Goal: Task Accomplishment & Management: Manage account settings

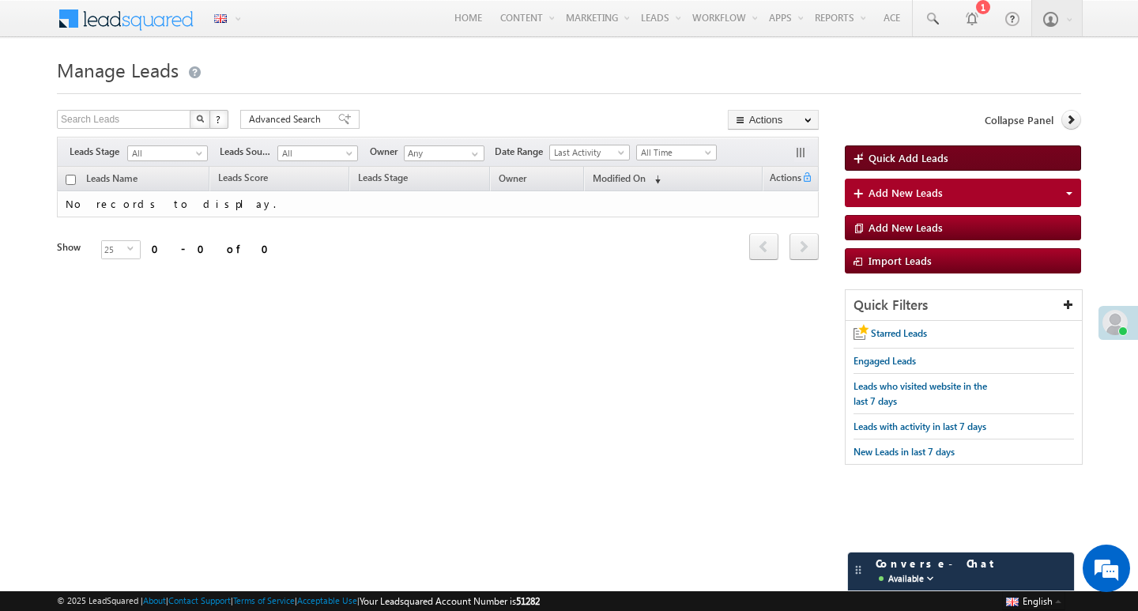
click at [855, 160] on span at bounding box center [861, 160] width 15 height 16
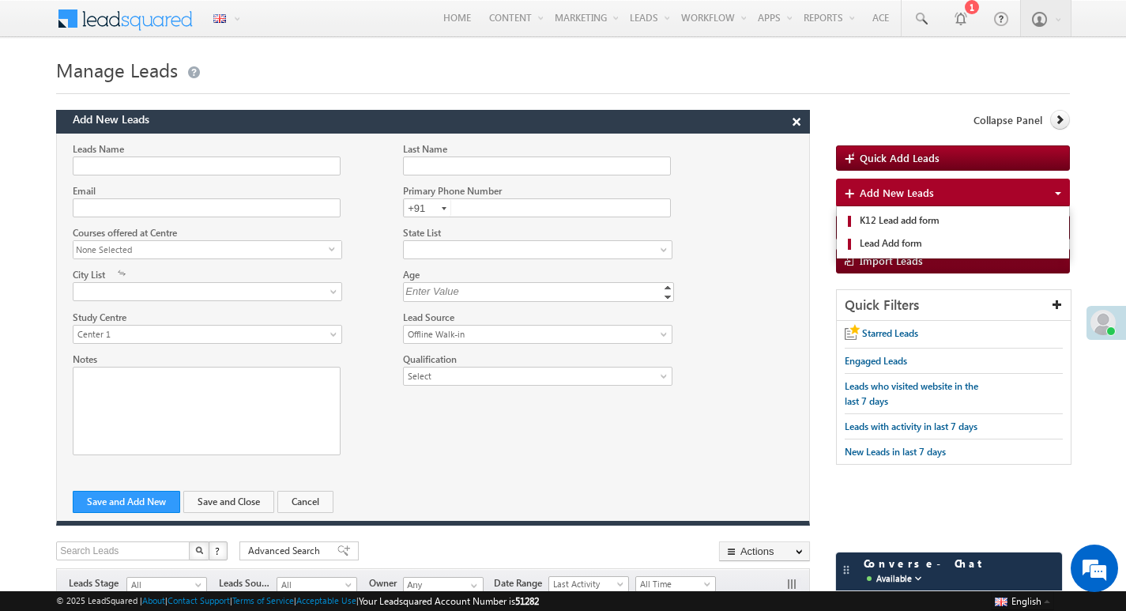
click at [851, 188] on span at bounding box center [852, 195] width 15 height 16
click at [854, 193] on span at bounding box center [852, 195] width 15 height 16
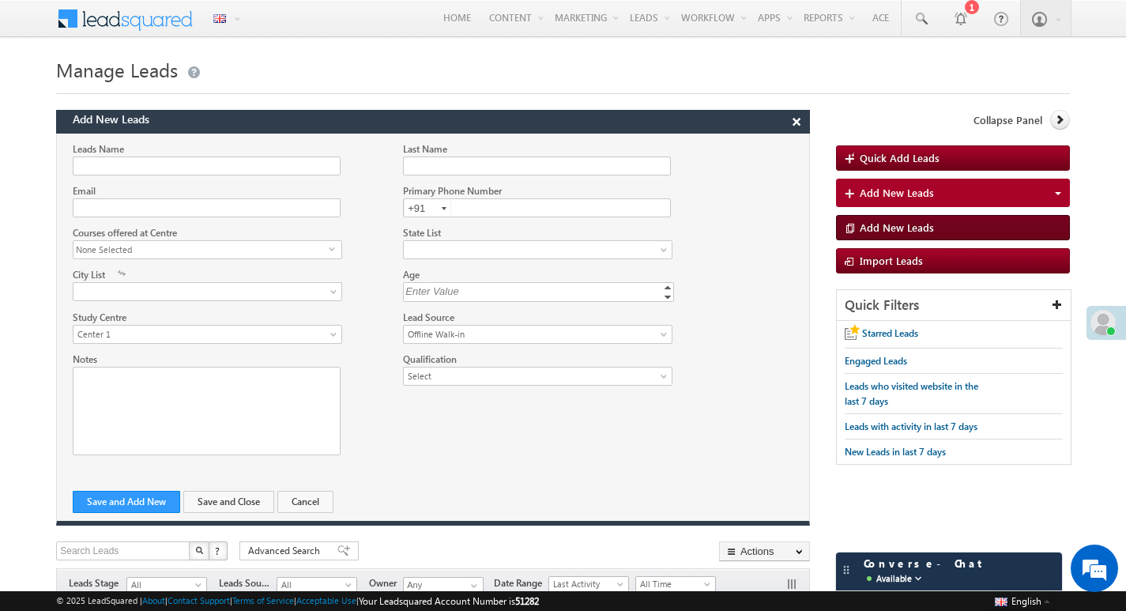
click at [859, 224] on span at bounding box center [852, 229] width 15 height 16
click at [443, 21] on link "Home" at bounding box center [457, 18] width 51 height 36
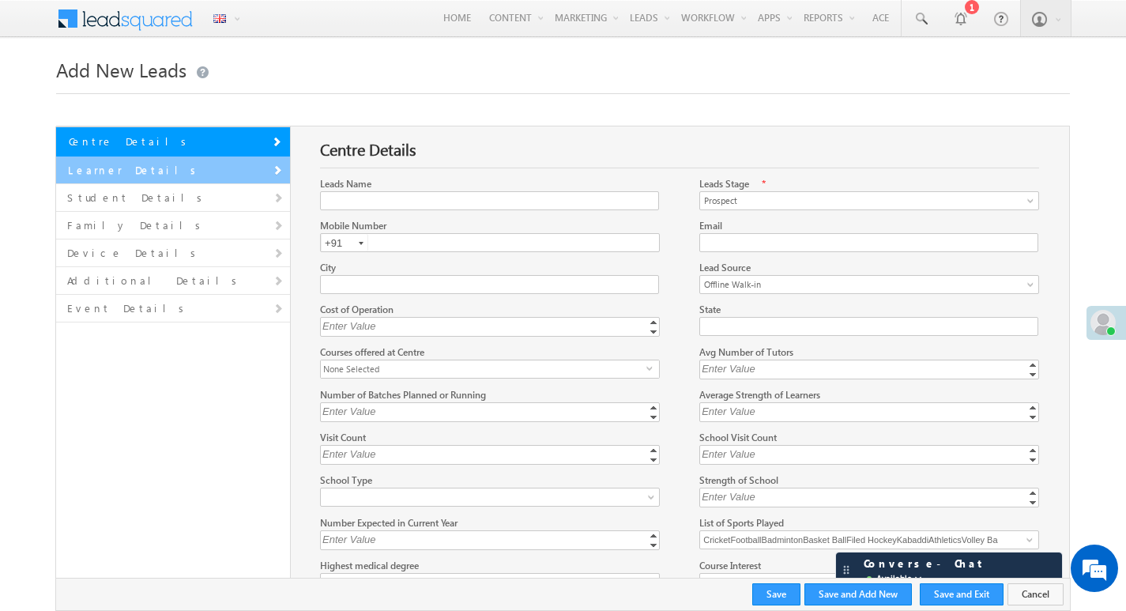
click at [106, 165] on link "Learner Details" at bounding box center [173, 170] width 234 height 28
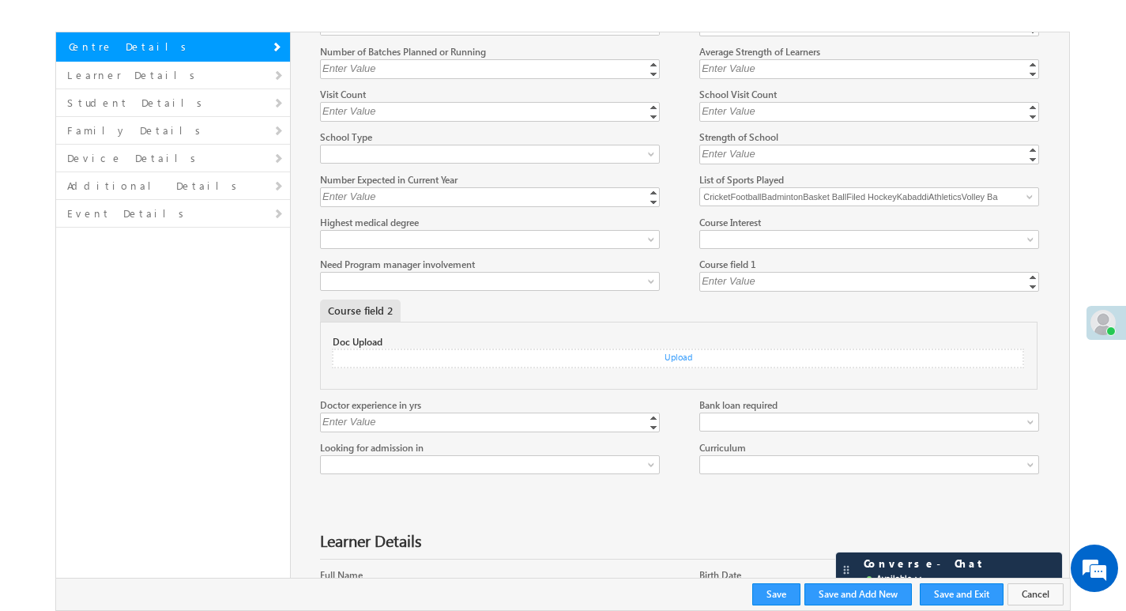
scroll to position [169, 0]
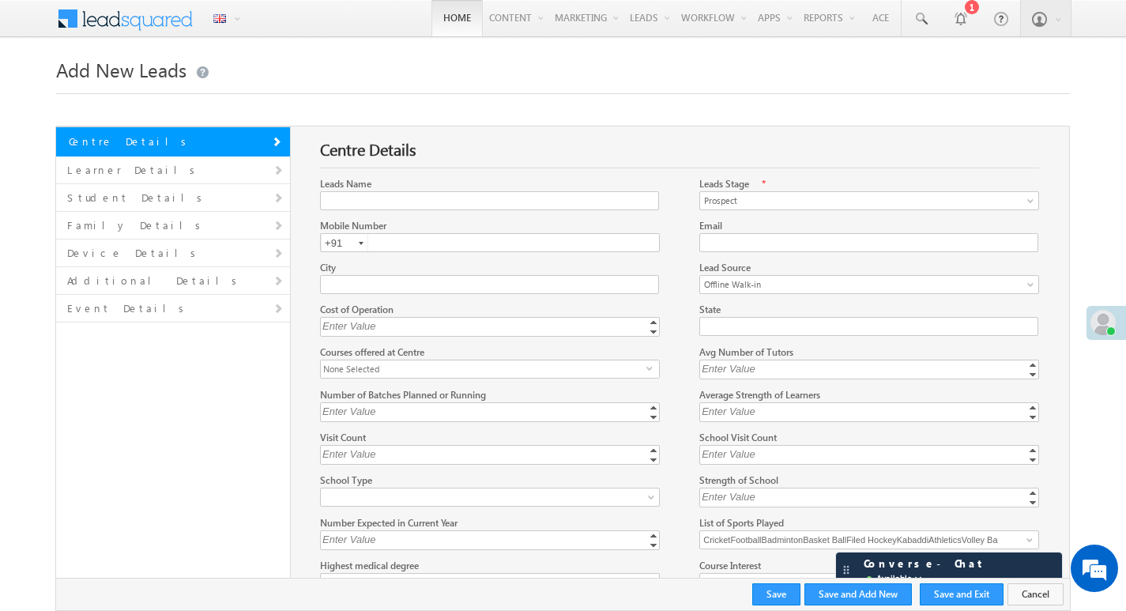
click at [447, 18] on link "Home" at bounding box center [457, 18] width 51 height 36
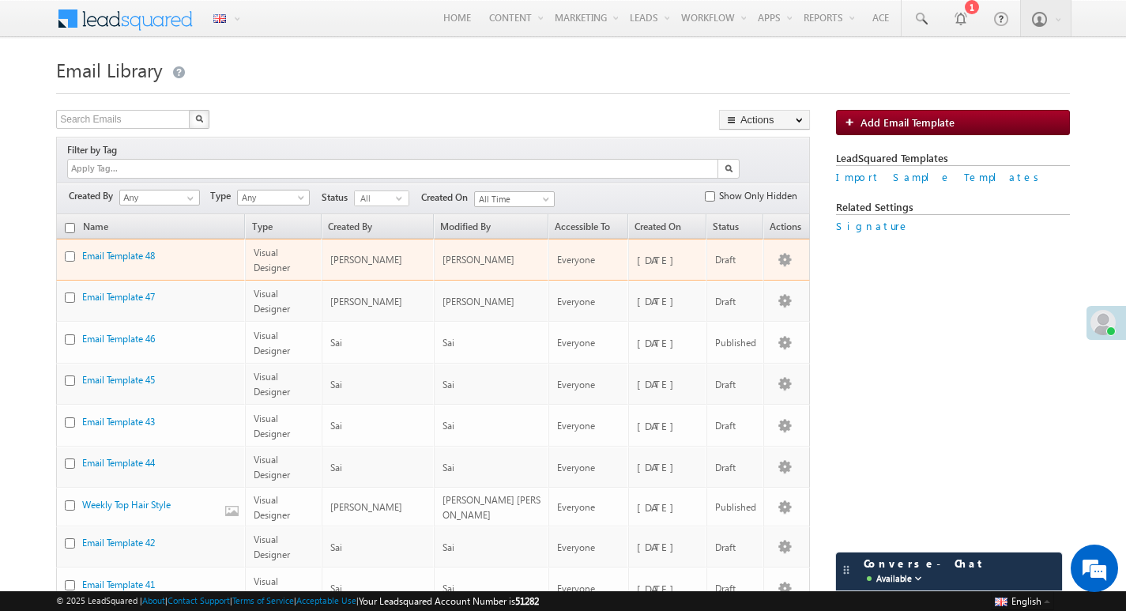
click at [68, 251] on input "checkbox" at bounding box center [70, 256] width 10 height 10
checkbox input "false"
click at [116, 250] on link "Email Template 48" at bounding box center [118, 256] width 73 height 12
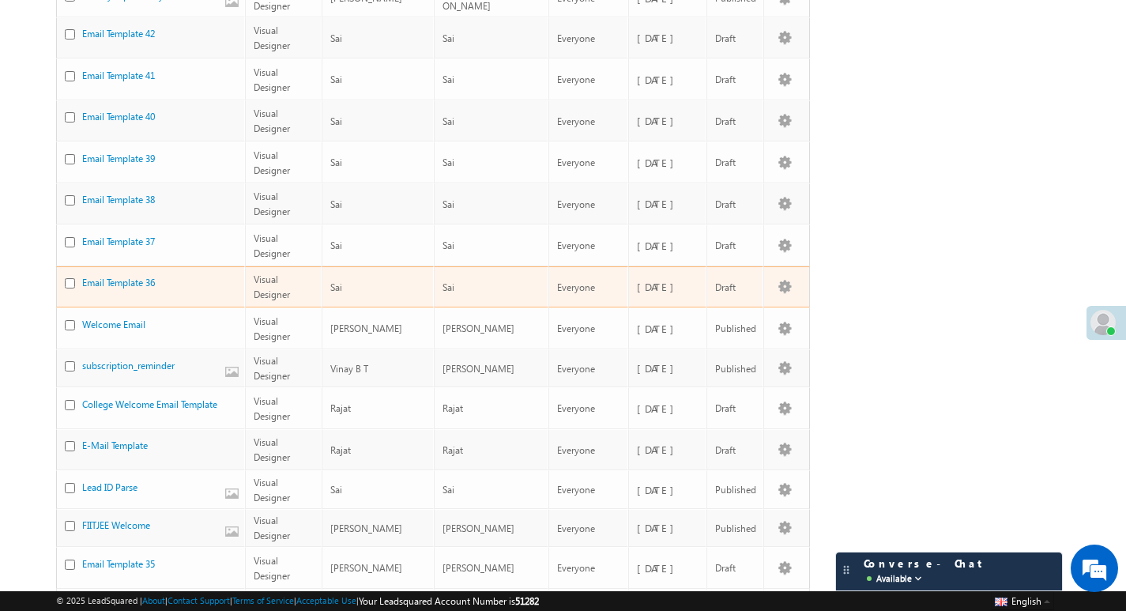
scroll to position [632, 0]
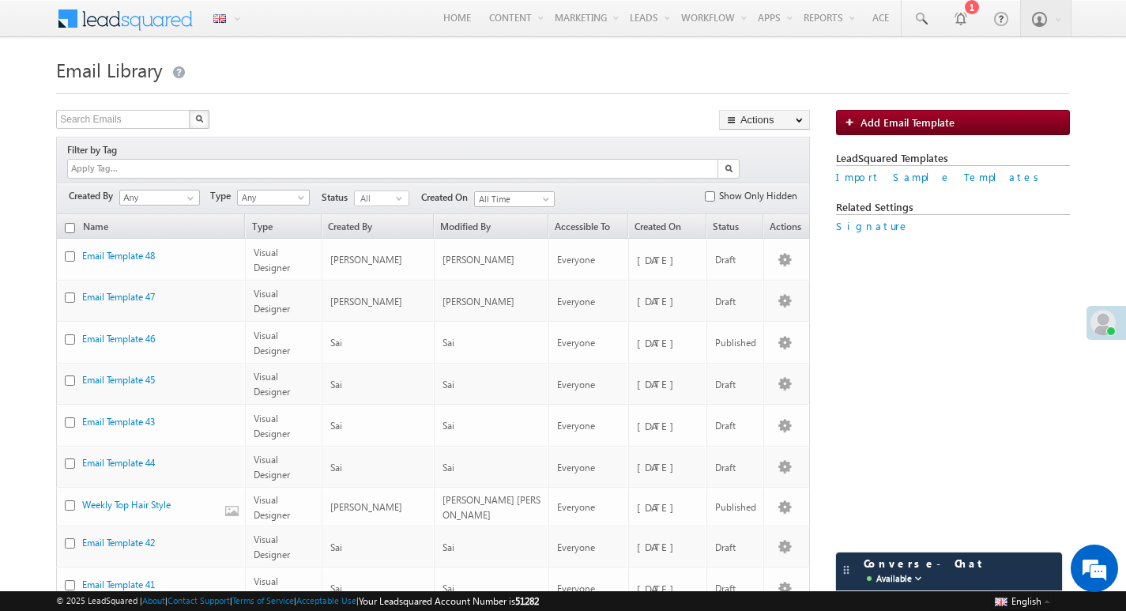
click at [109, 21] on span at bounding box center [135, 17] width 115 height 28
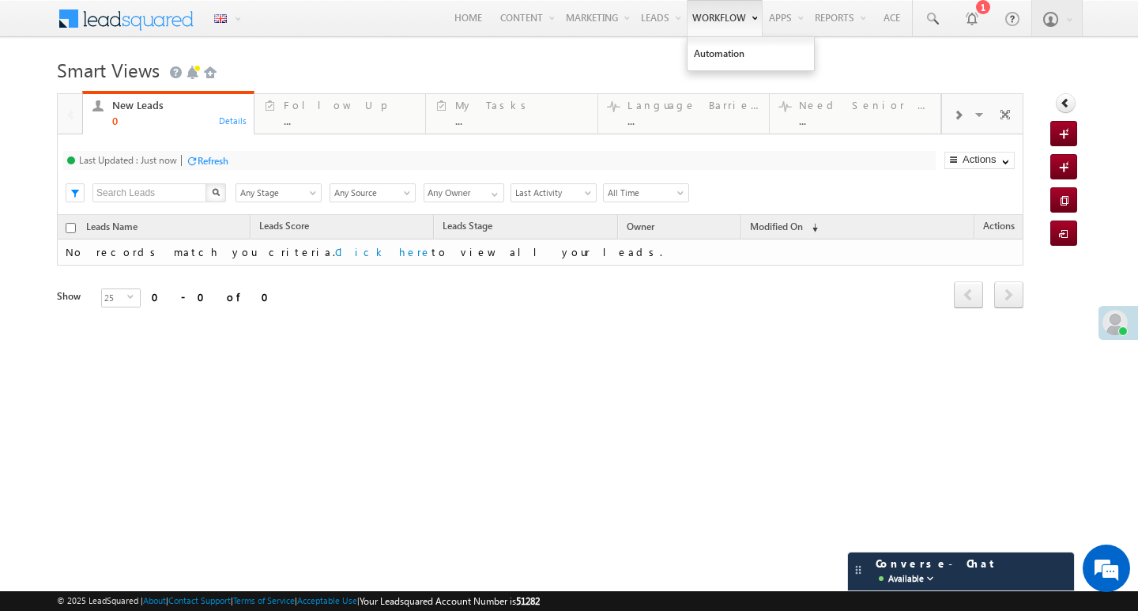
click at [694, 20] on link "Workflow" at bounding box center [725, 18] width 76 height 36
click at [305, 111] on div "Follow Up" at bounding box center [350, 105] width 132 height 13
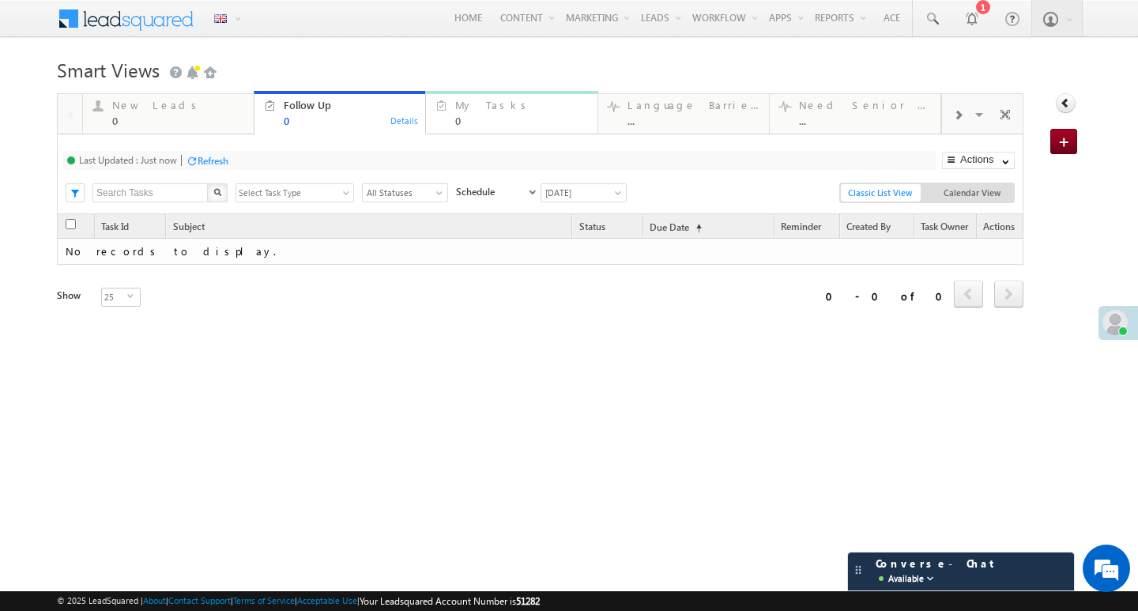
click at [481, 111] on div "My Tasks" at bounding box center [521, 105] width 132 height 13
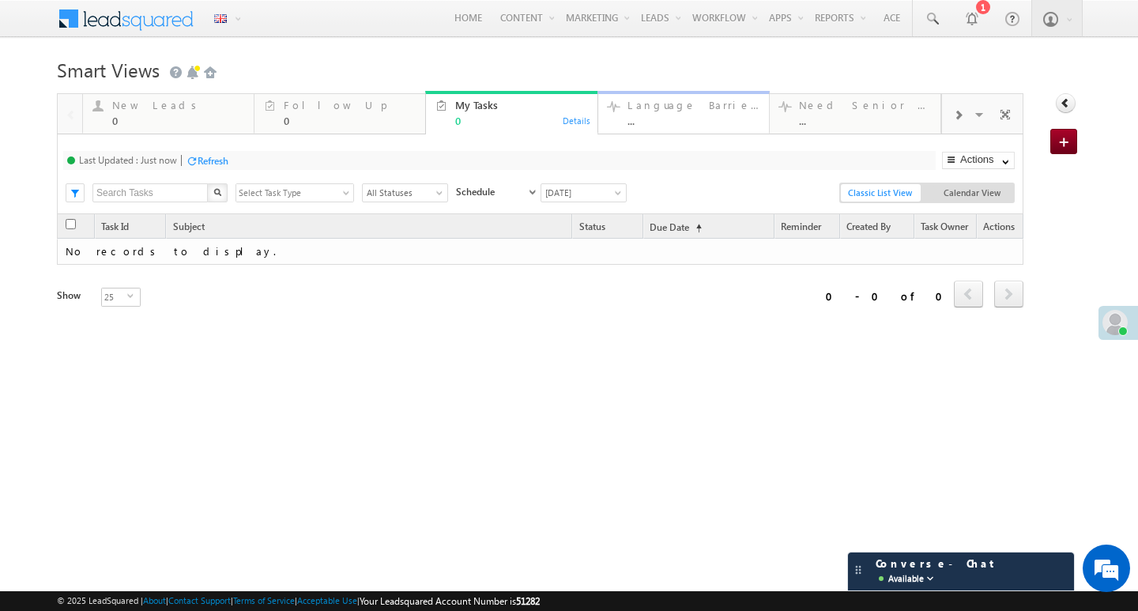
click at [665, 109] on div "Language Barrier Leads" at bounding box center [694, 105] width 132 height 13
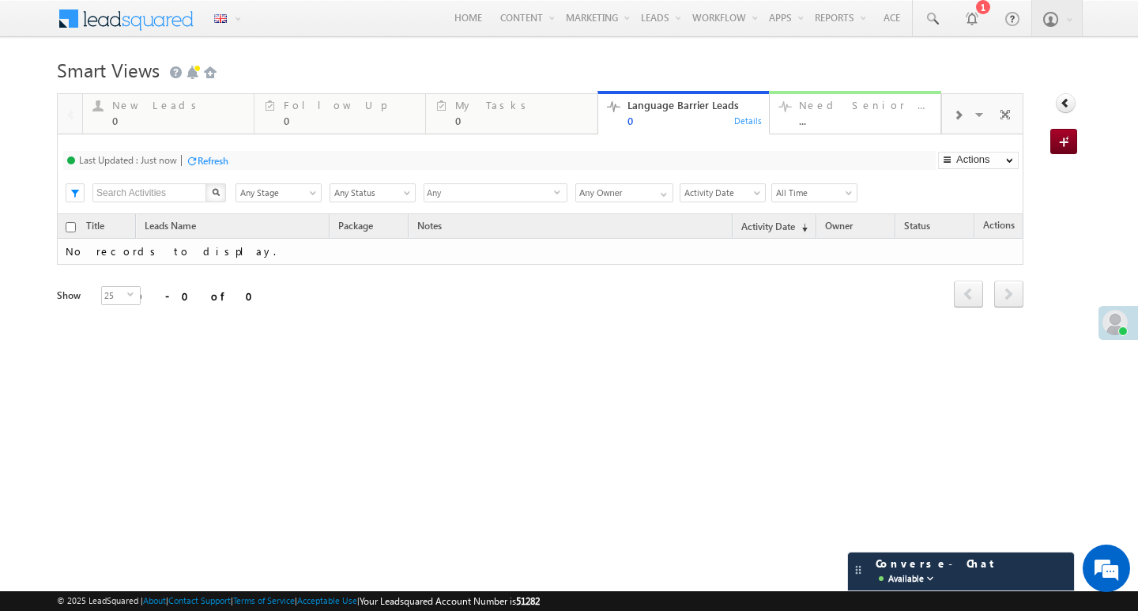
click at [852, 107] on div "Need Senior Support" at bounding box center [865, 105] width 132 height 13
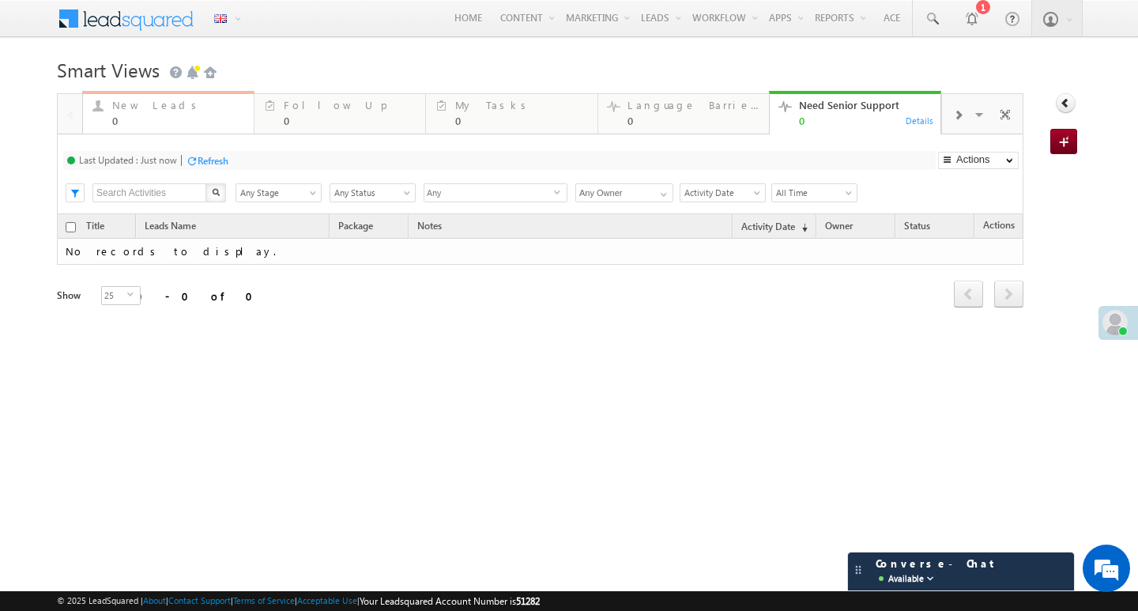
click at [141, 115] on div "0" at bounding box center [178, 121] width 132 height 12
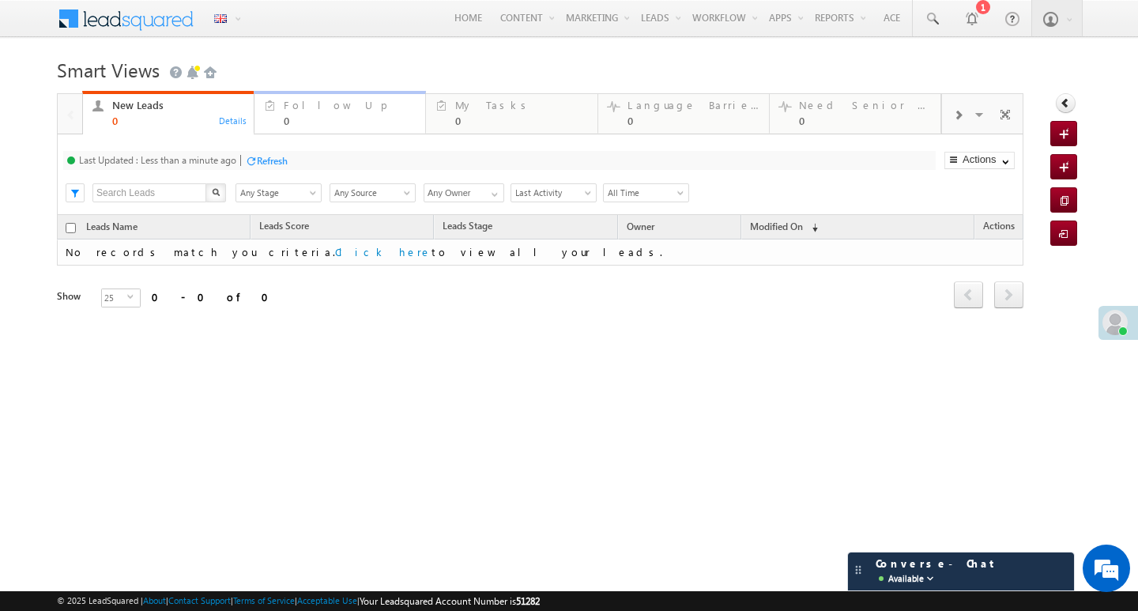
click at [305, 115] on div "0" at bounding box center [350, 121] width 132 height 12
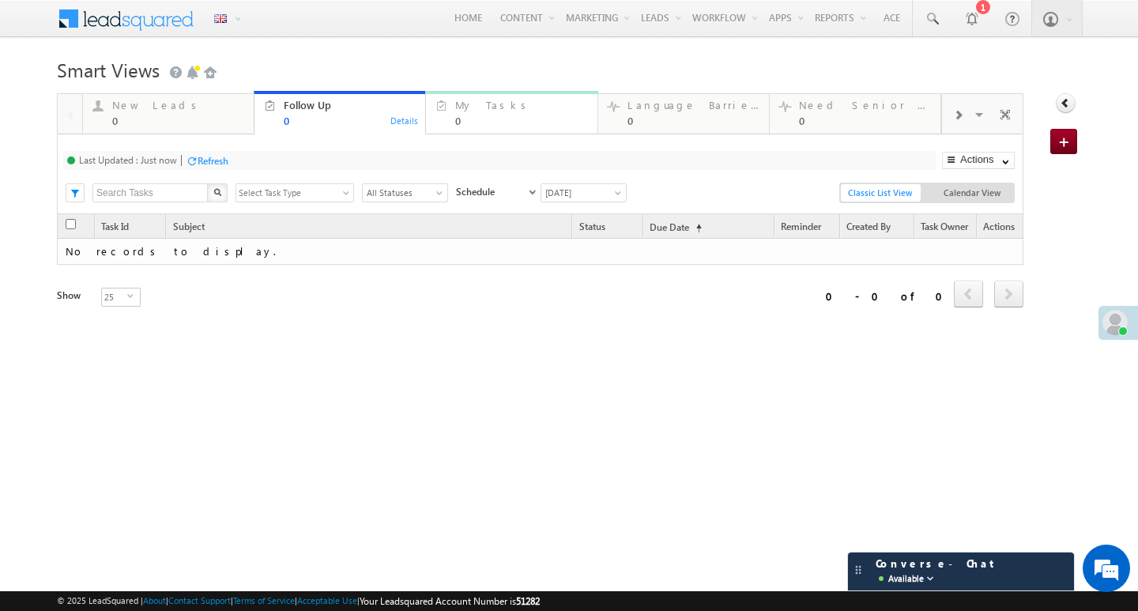
click at [462, 115] on div "0" at bounding box center [521, 121] width 132 height 12
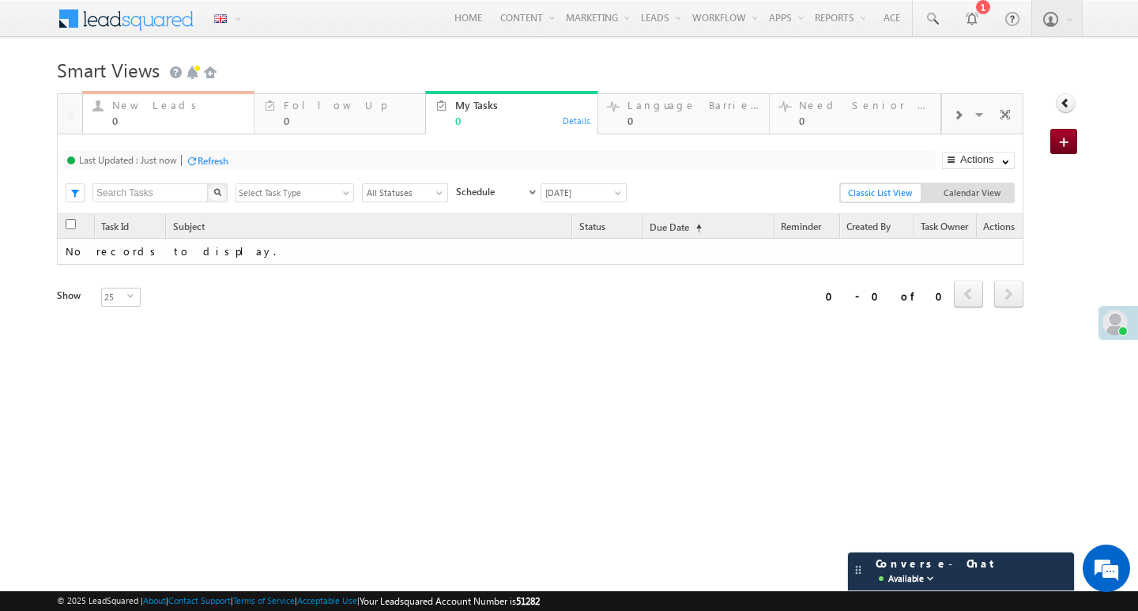
click at [152, 106] on div "New Leads" at bounding box center [178, 105] width 132 height 13
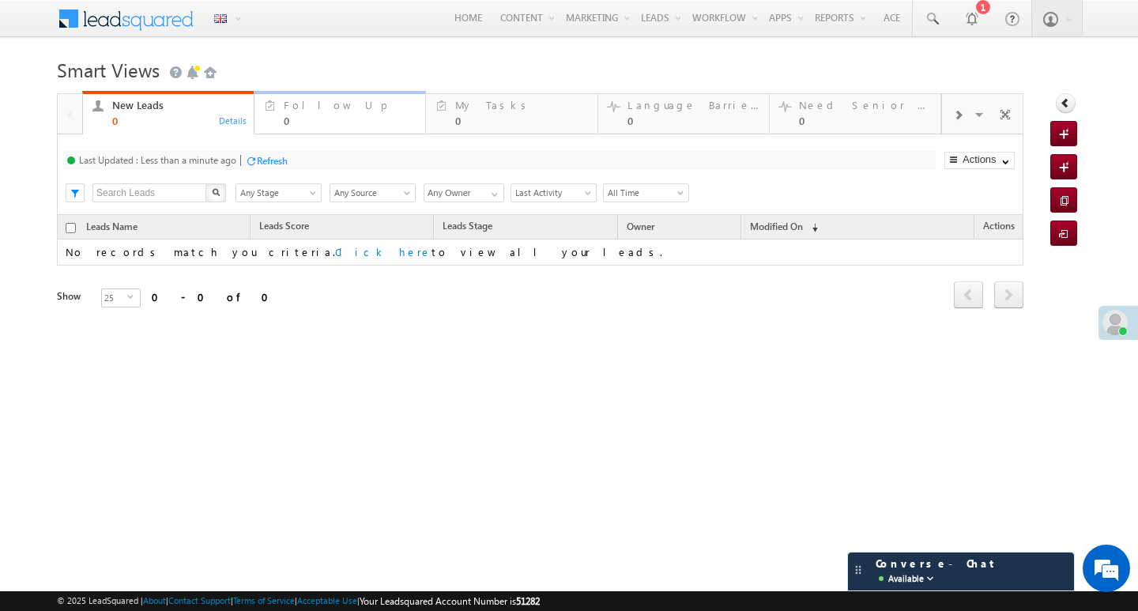
click at [309, 106] on div "Follow Up" at bounding box center [350, 105] width 132 height 13
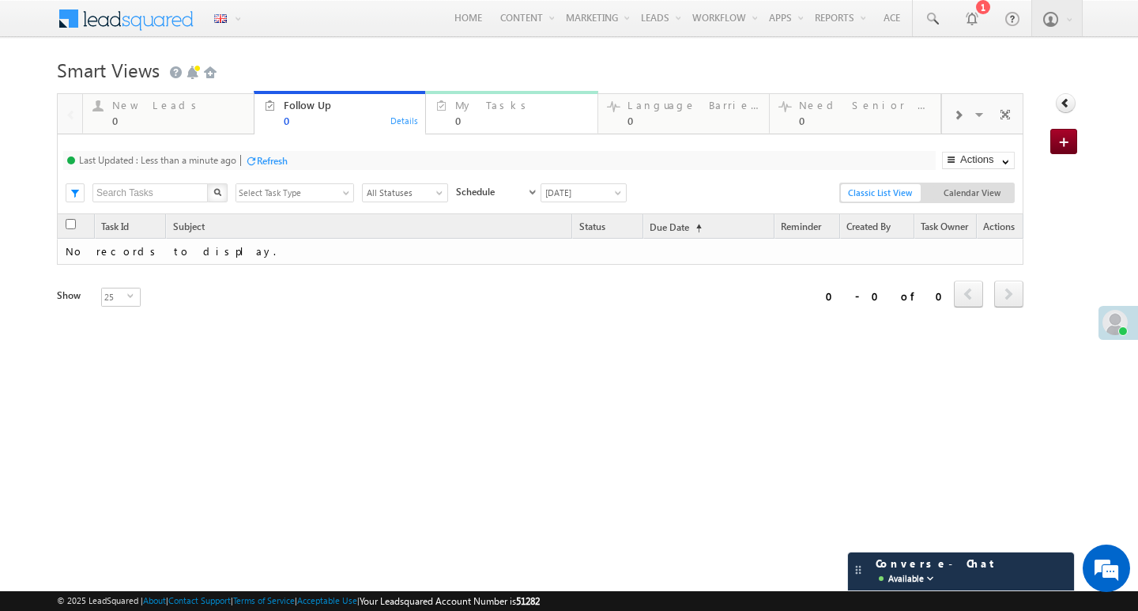
click at [456, 99] on div "My Tasks" at bounding box center [521, 105] width 132 height 13
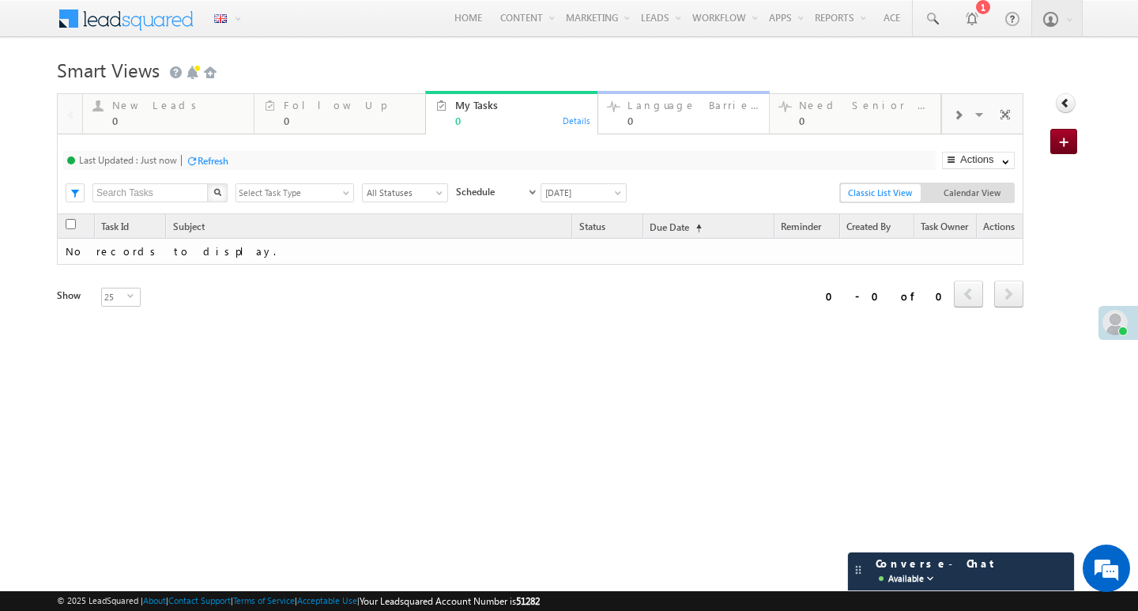
click at [654, 107] on div "Language Barrier Leads" at bounding box center [694, 105] width 132 height 13
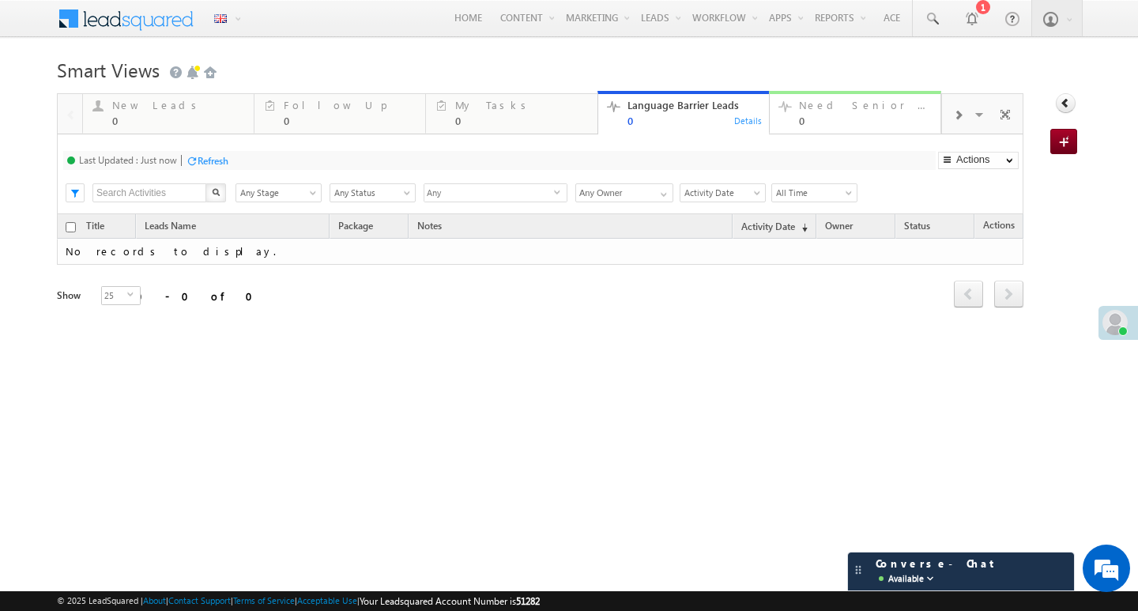
click at [812, 107] on div "Need Senior Support" at bounding box center [865, 105] width 132 height 13
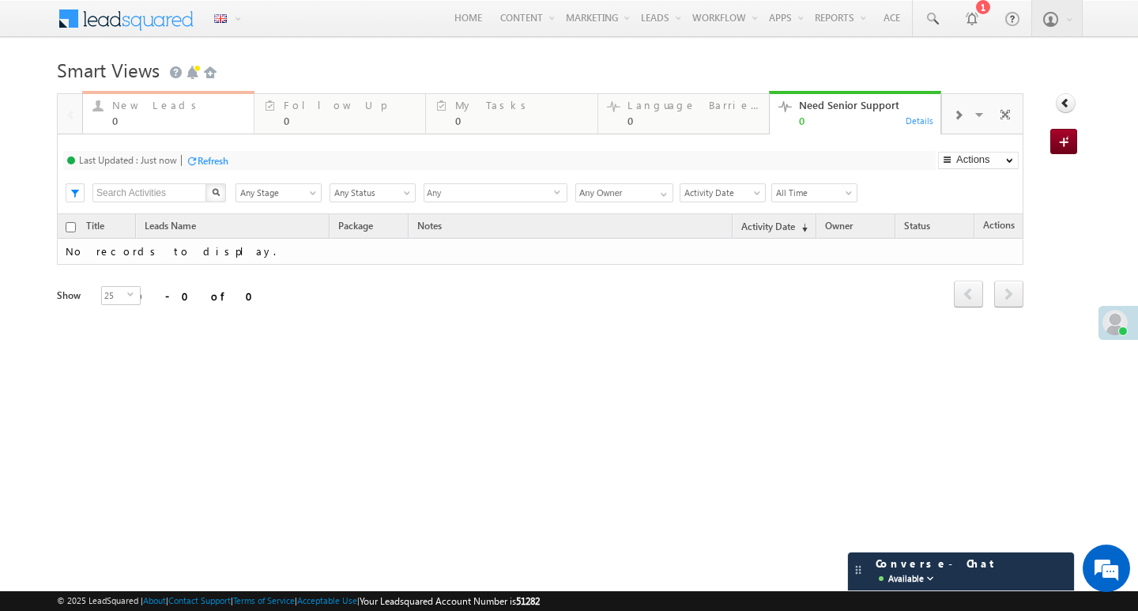
click at [156, 105] on div "New Leads" at bounding box center [178, 105] width 132 height 13
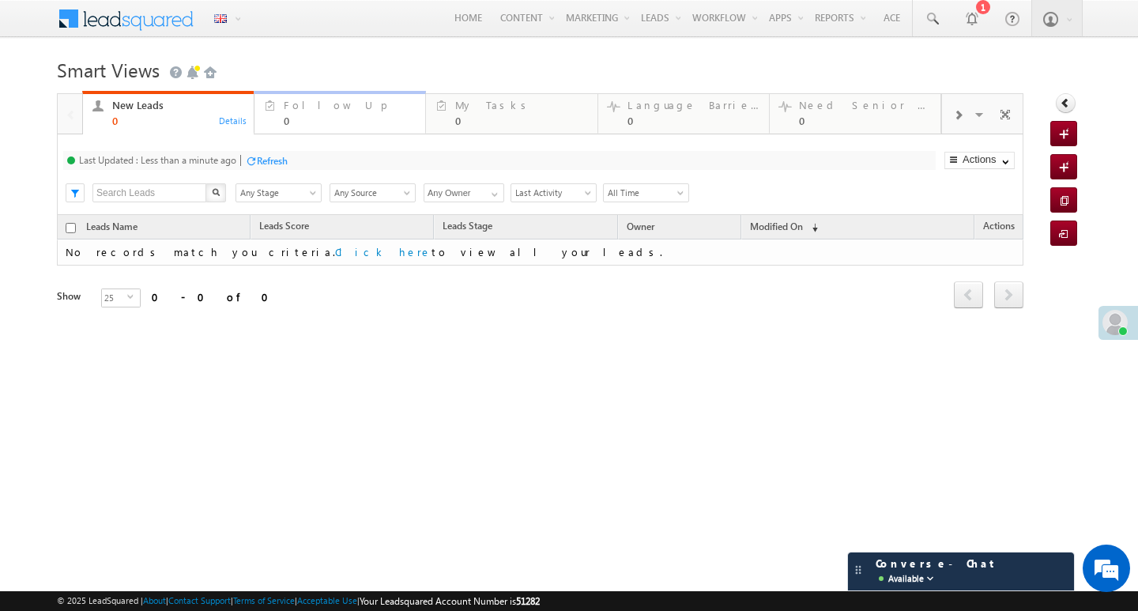
click at [309, 105] on div "Follow Up" at bounding box center [350, 105] width 132 height 13
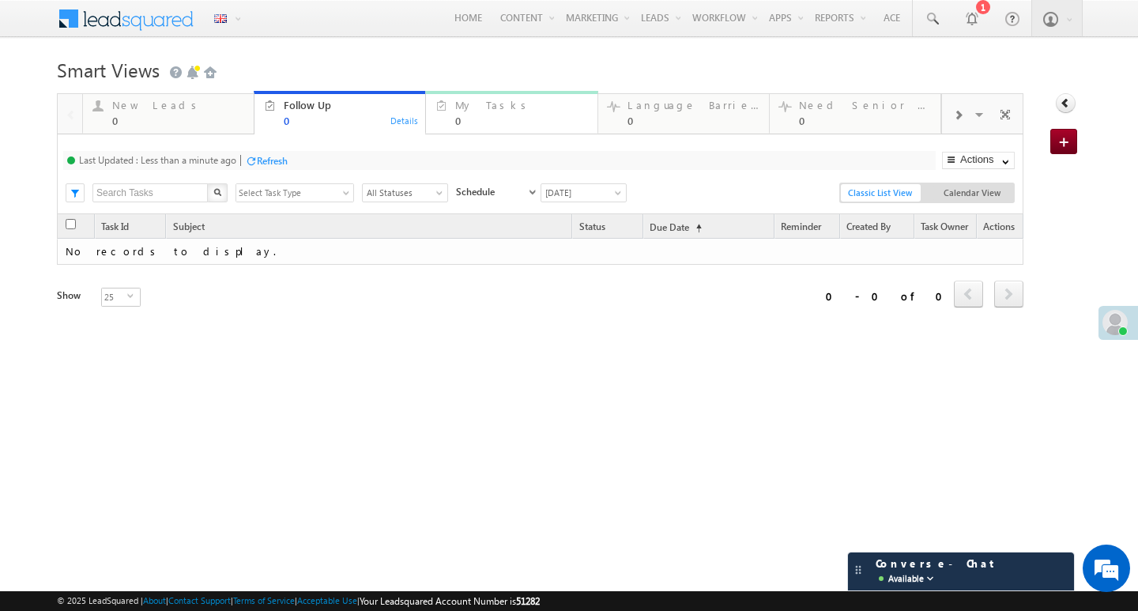
click at [472, 106] on div "My Tasks" at bounding box center [521, 105] width 132 height 13
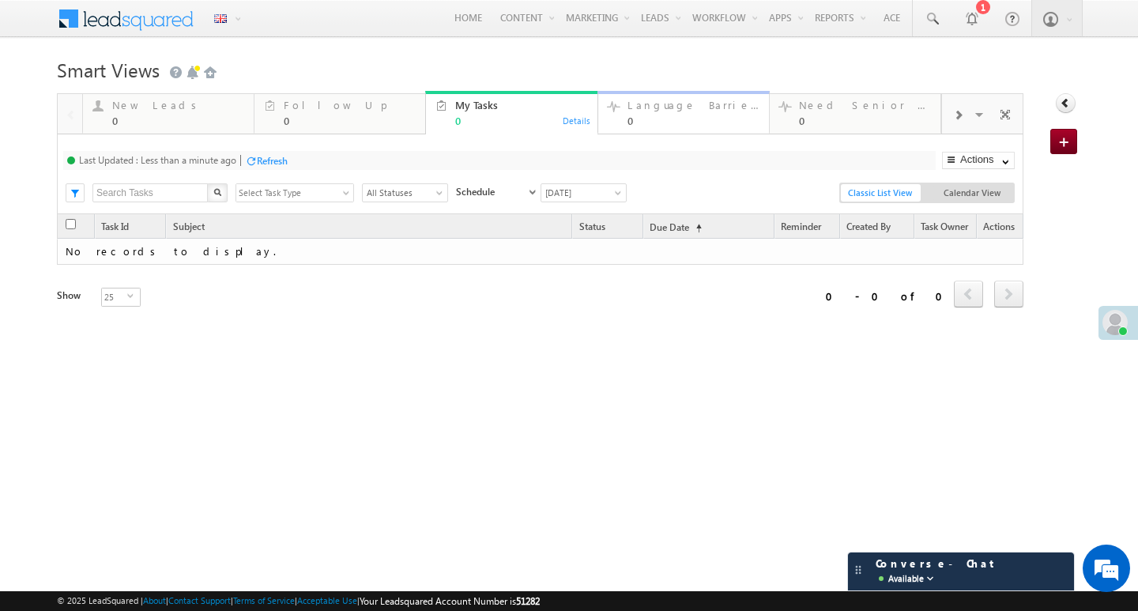
click at [694, 105] on div "Language Barrier Leads" at bounding box center [694, 105] width 132 height 13
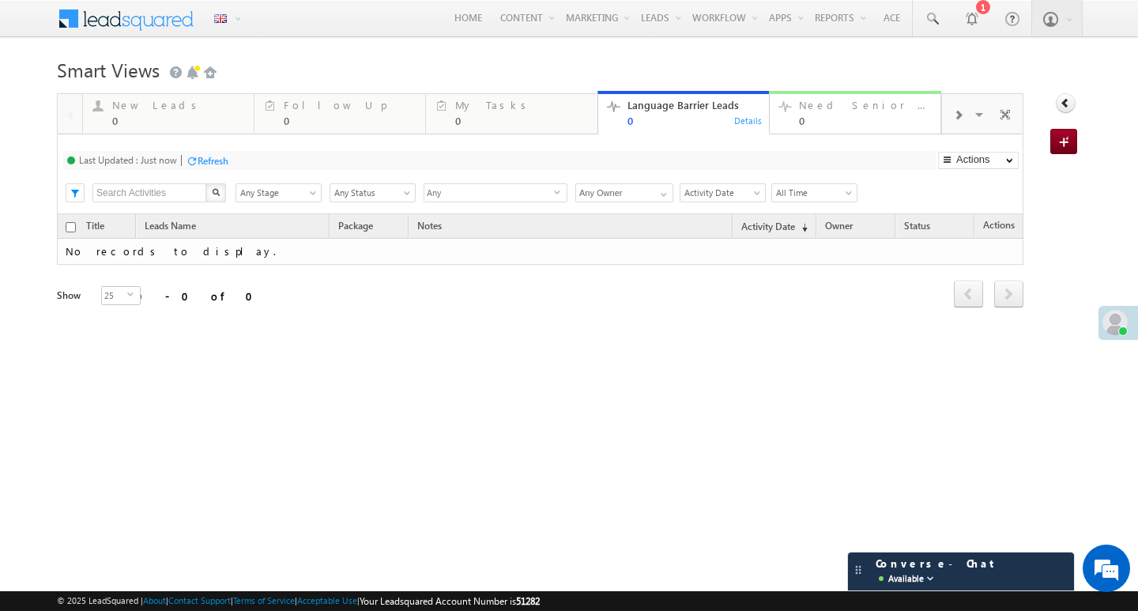
click at [870, 112] on div "Need Senior Support 0" at bounding box center [865, 111] width 132 height 31
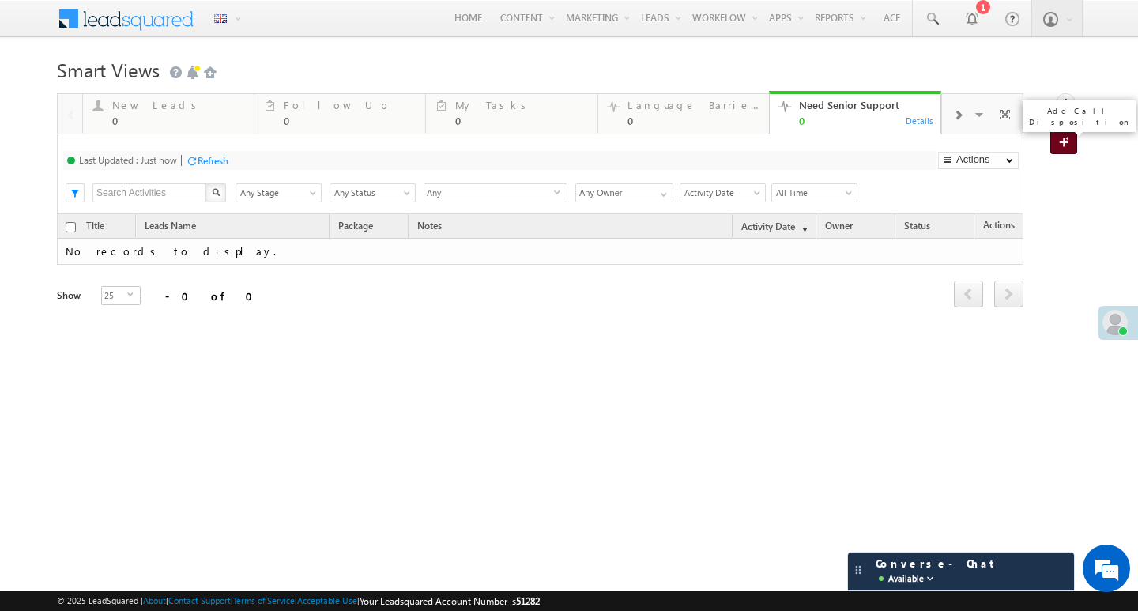
click at [1070, 141] on span at bounding box center [1066, 143] width 15 height 16
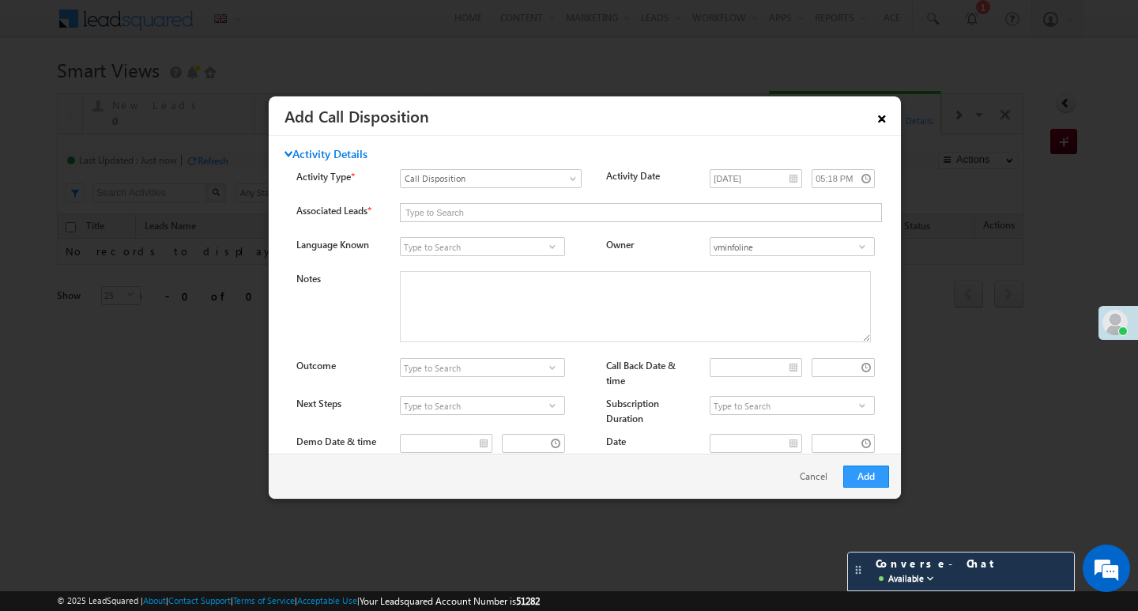
click at [888, 115] on link "×" at bounding box center [882, 116] width 27 height 28
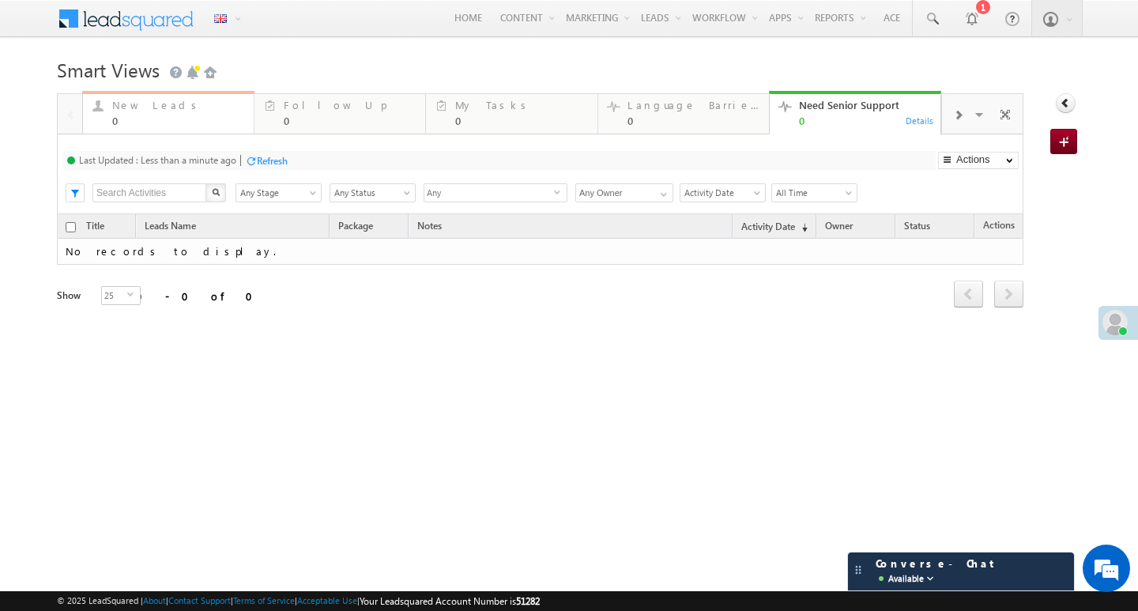
click at [154, 115] on div "0" at bounding box center [178, 121] width 132 height 12
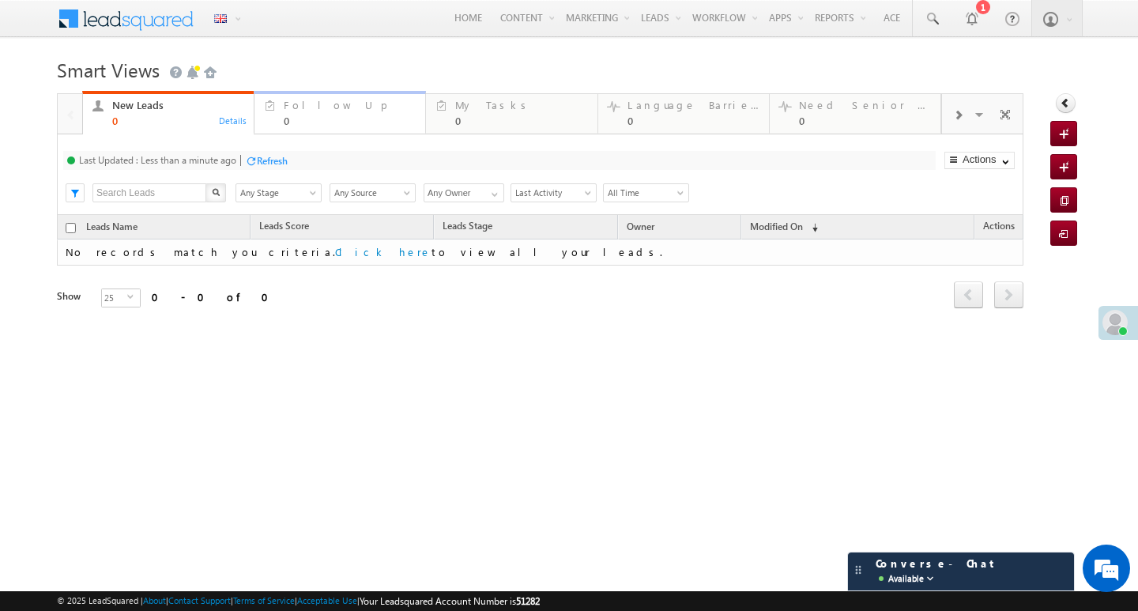
click at [309, 123] on div "0" at bounding box center [350, 121] width 132 height 12
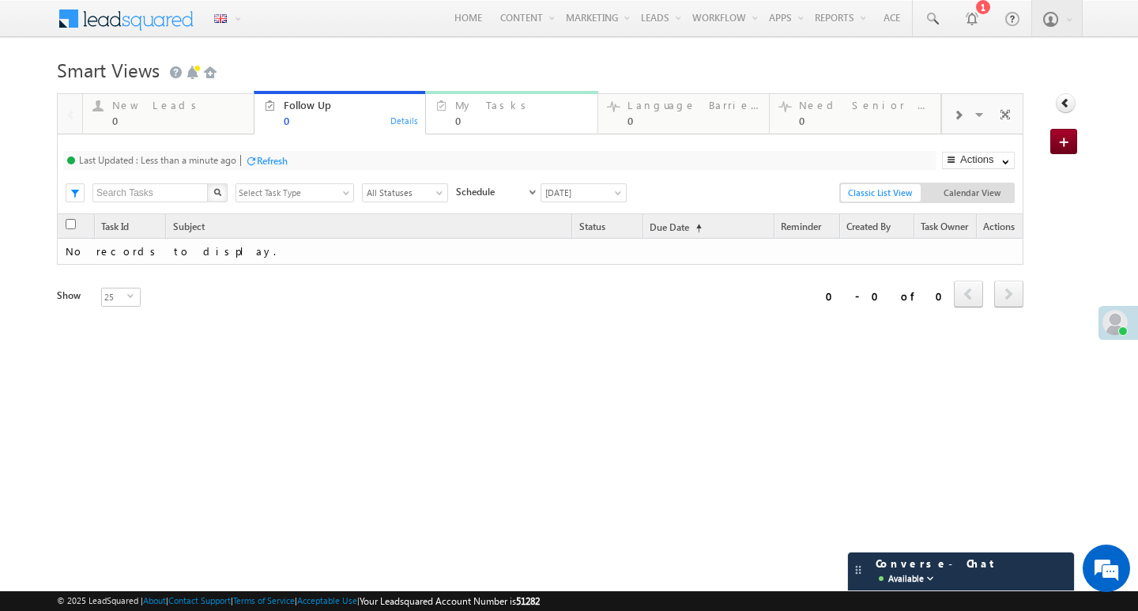
click at [518, 94] on link "My Tasks 0 Details" at bounding box center [511, 112] width 172 height 43
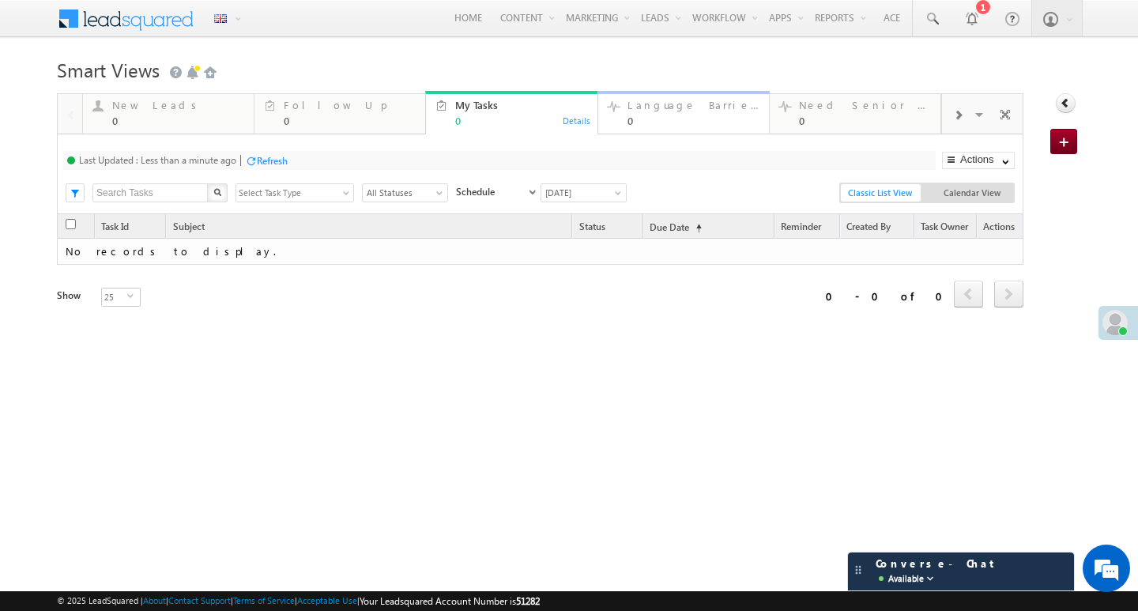
click at [677, 101] on div "Language Barrier Leads" at bounding box center [694, 105] width 132 height 13
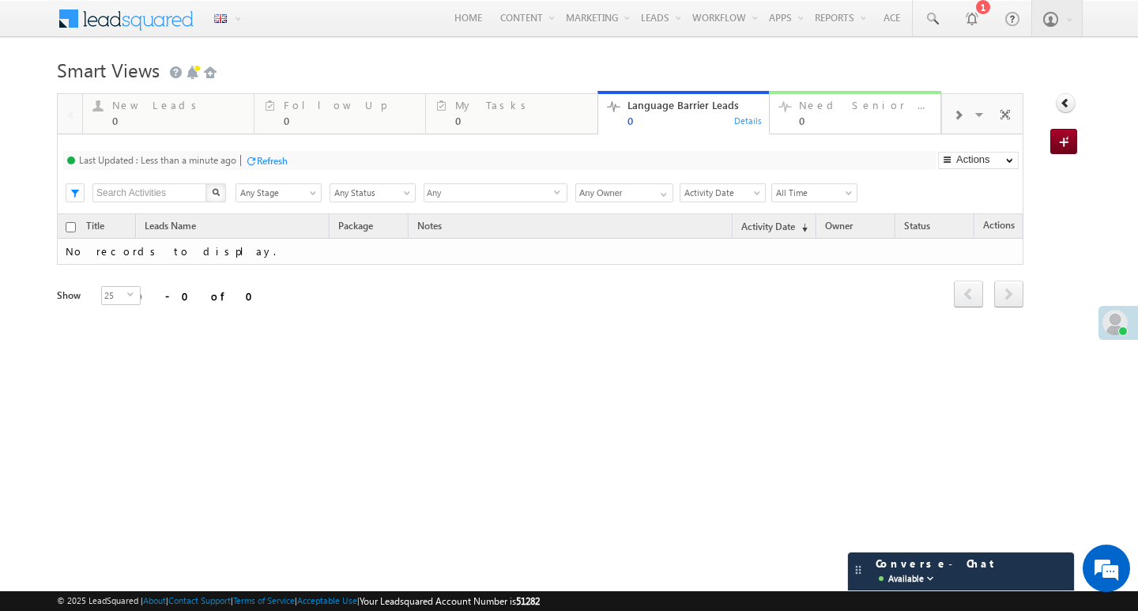
click at [846, 97] on div "Need Senior Support 0" at bounding box center [865, 111] width 132 height 31
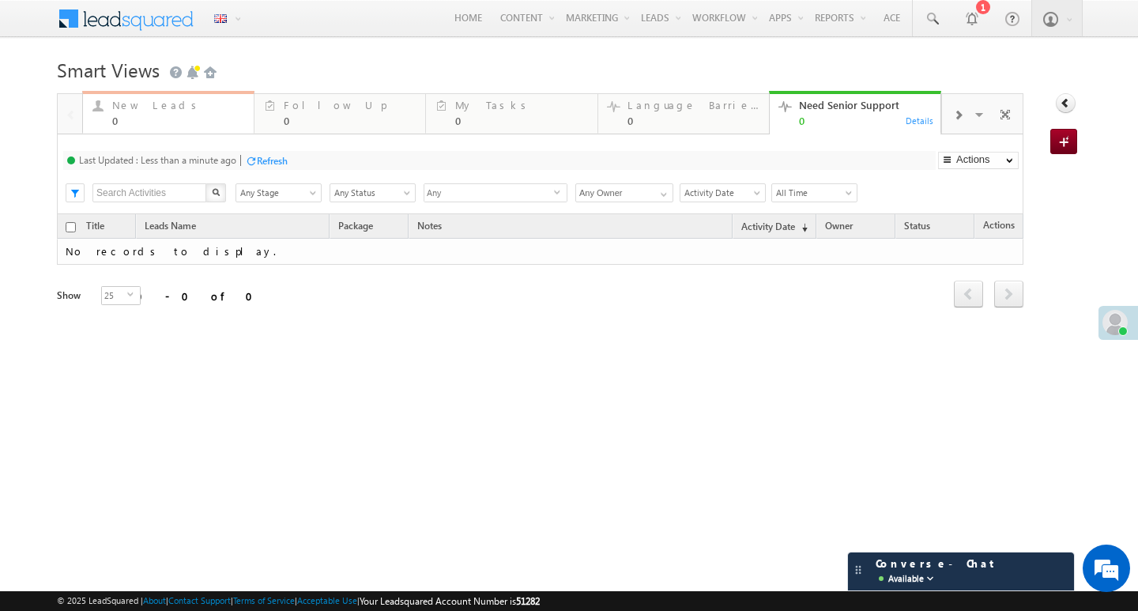
click at [120, 105] on div "New Leads" at bounding box center [178, 105] width 132 height 13
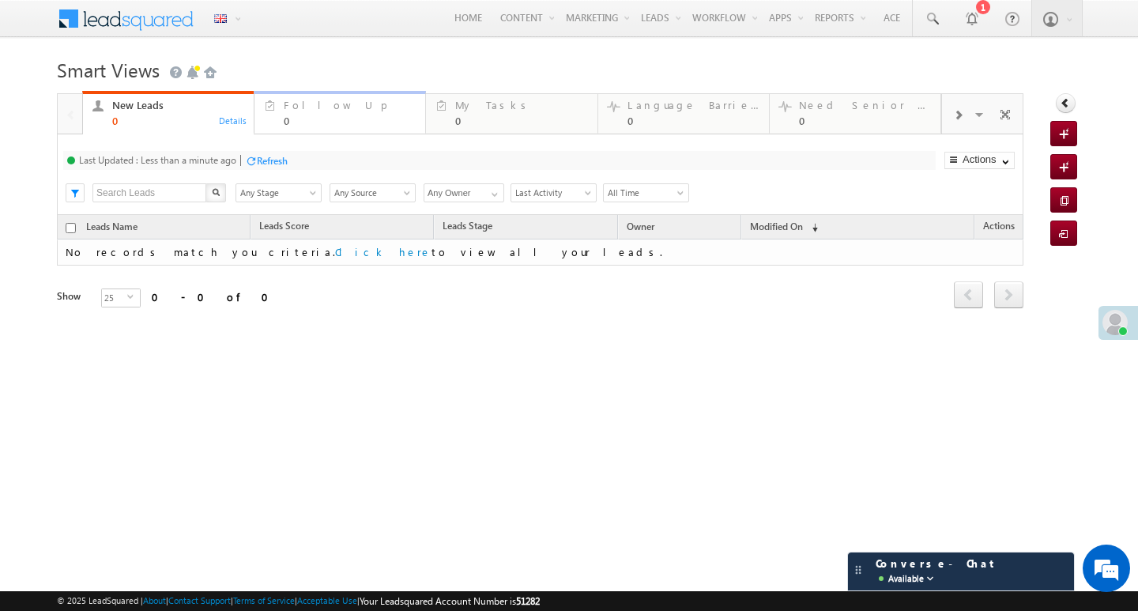
click at [326, 116] on div "0" at bounding box center [350, 121] width 132 height 12
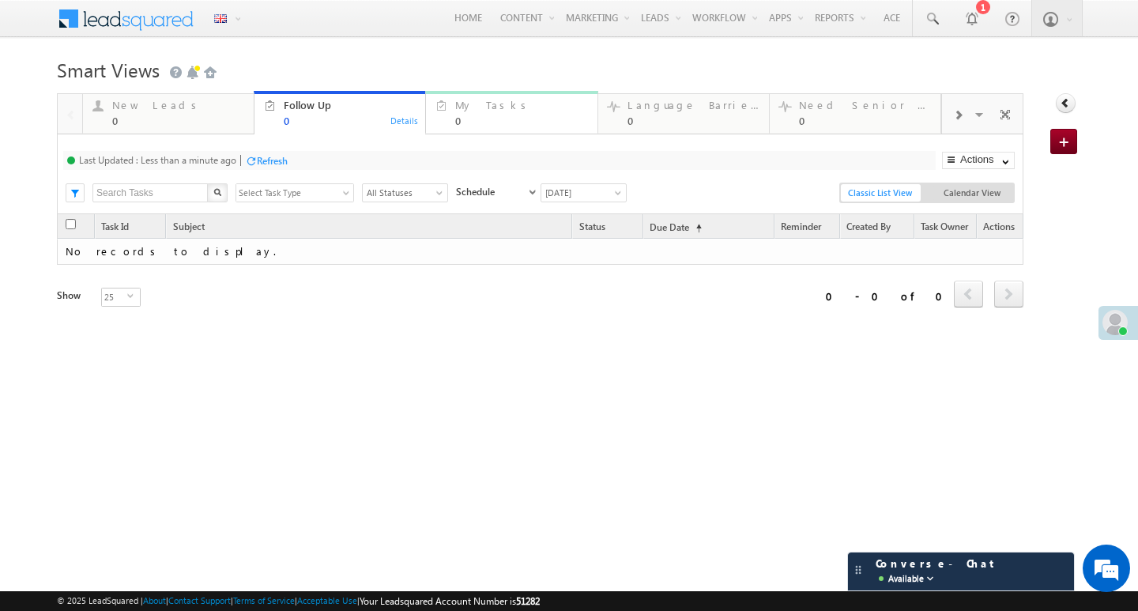
click at [499, 116] on div "0" at bounding box center [521, 121] width 132 height 12
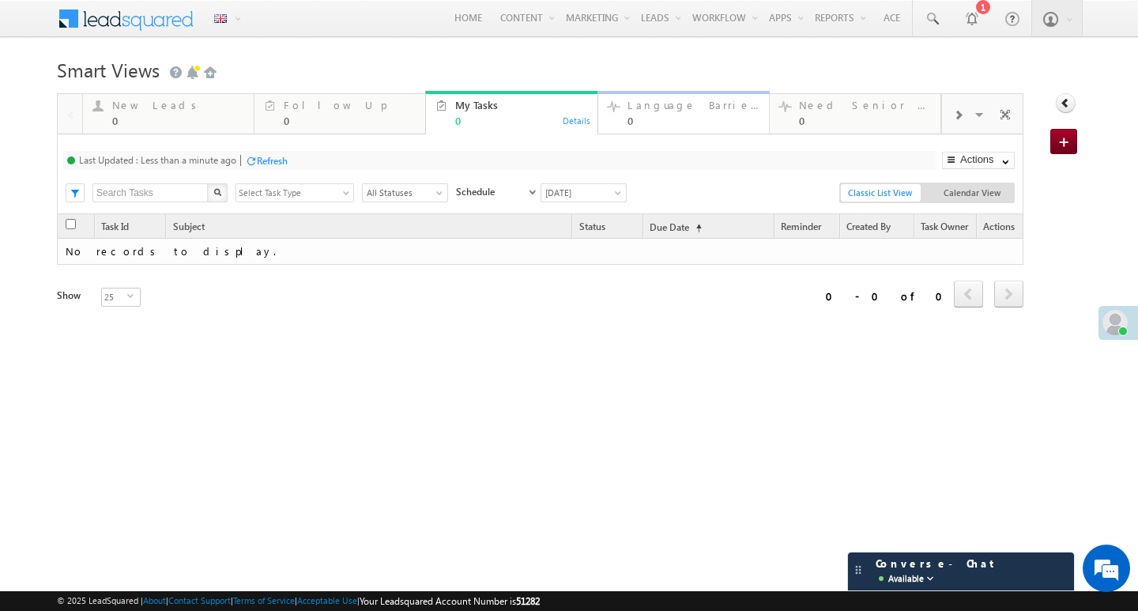
drag, startPoint x: 688, startPoint y: 110, endPoint x: 684, endPoint y: 120, distance: 10.7
click at [688, 110] on div "Language Barrier Leads" at bounding box center [694, 105] width 132 height 13
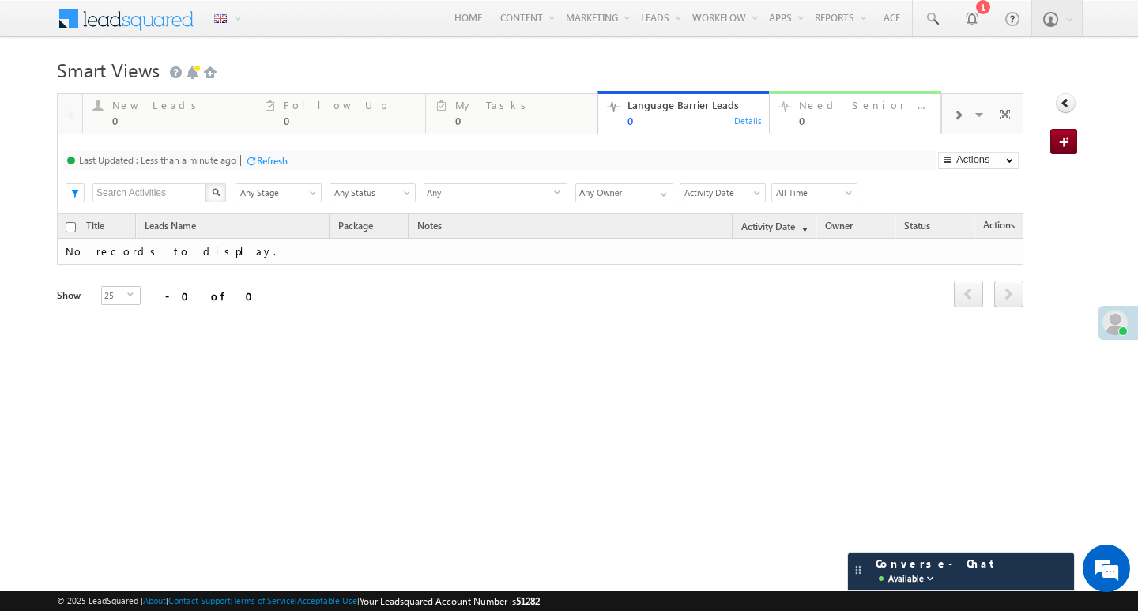
click at [863, 112] on div "Need Senior Support 0" at bounding box center [865, 111] width 132 height 31
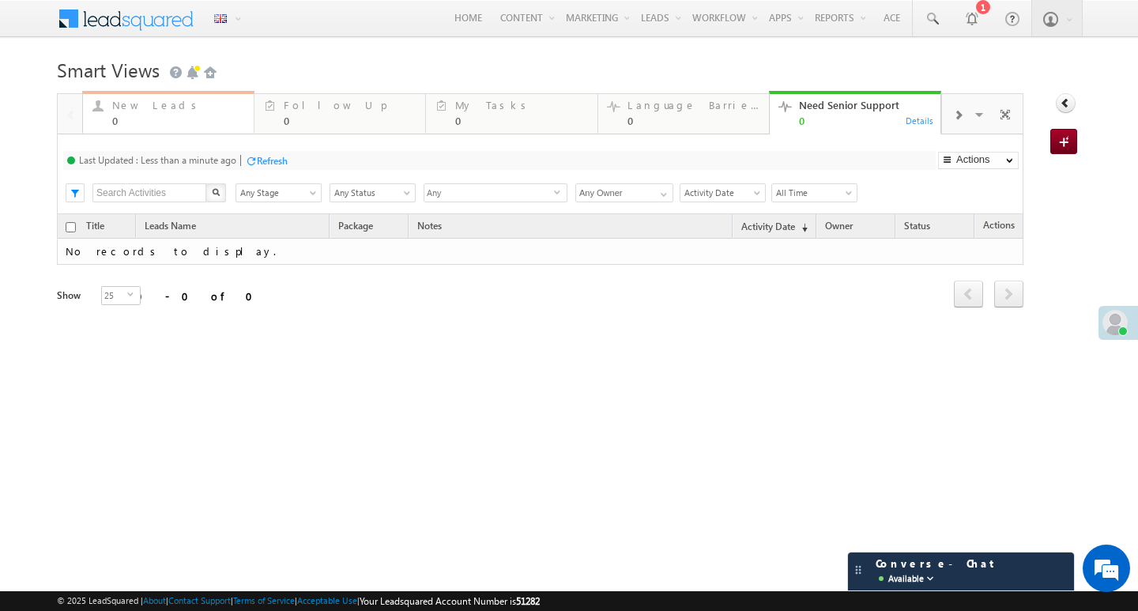
click at [159, 115] on div "0" at bounding box center [178, 121] width 132 height 12
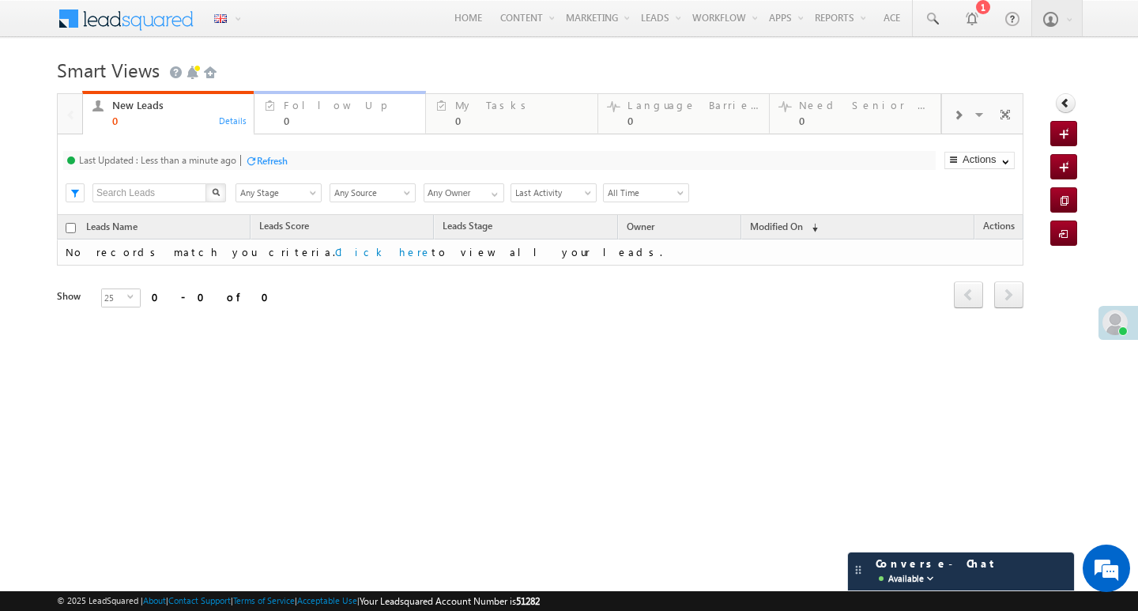
click at [308, 111] on div "Follow Up 0" at bounding box center [350, 111] width 132 height 31
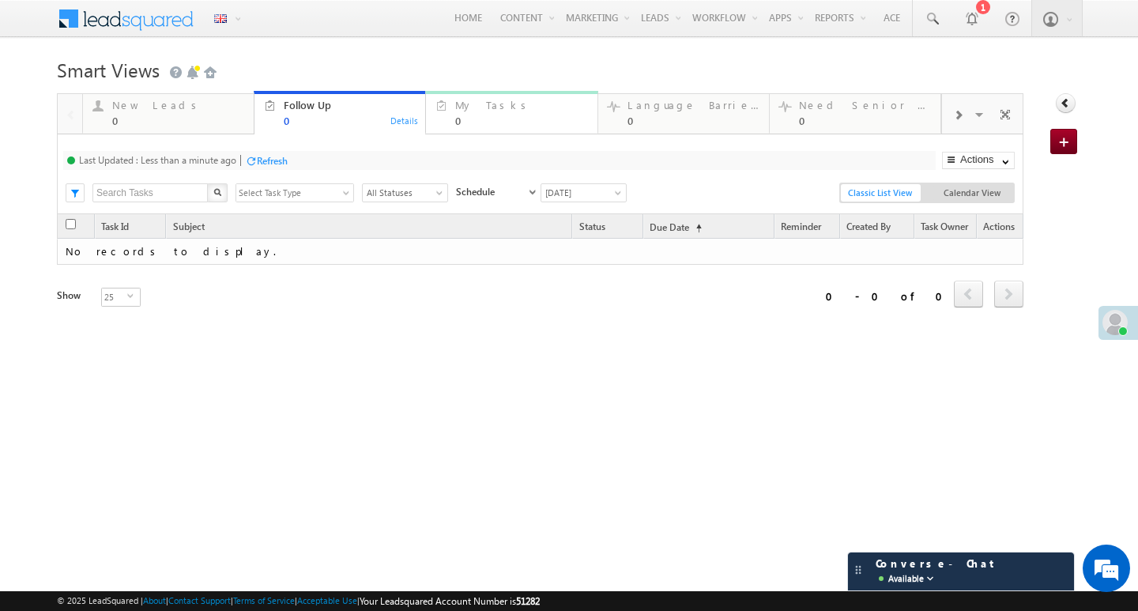
click at [518, 111] on div "My Tasks" at bounding box center [521, 105] width 132 height 13
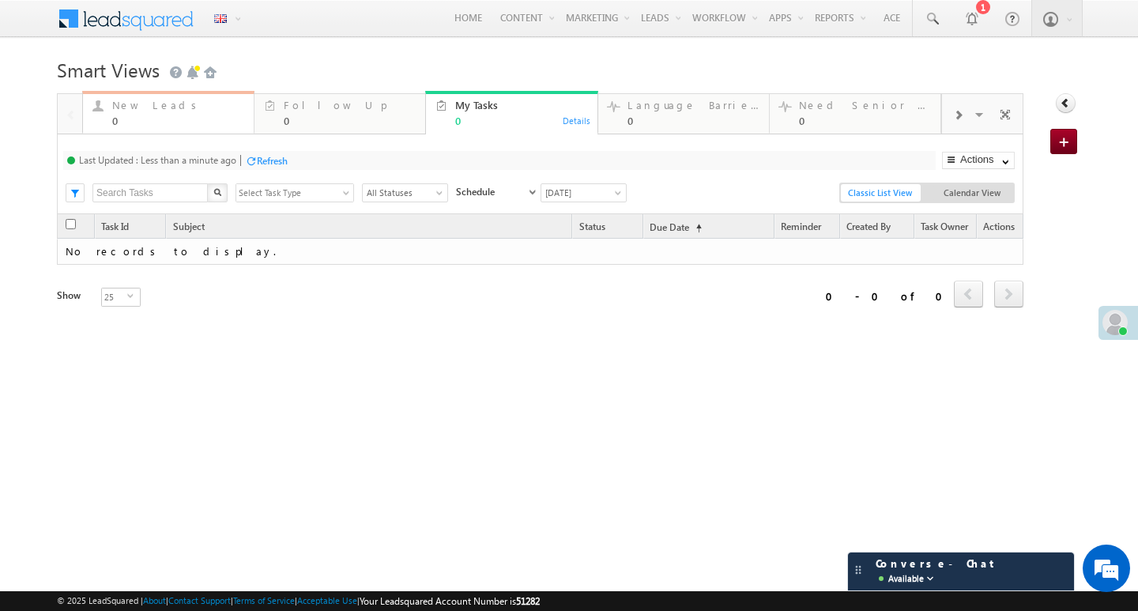
click at [156, 107] on div "New Leads" at bounding box center [178, 105] width 132 height 13
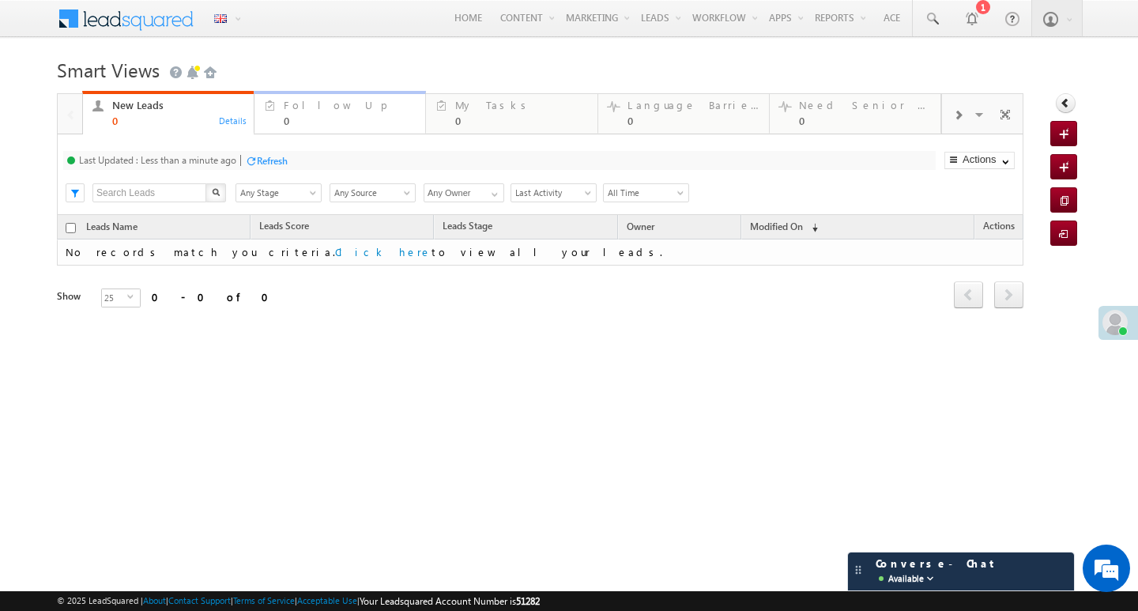
click at [326, 109] on div "Follow Up" at bounding box center [350, 105] width 132 height 13
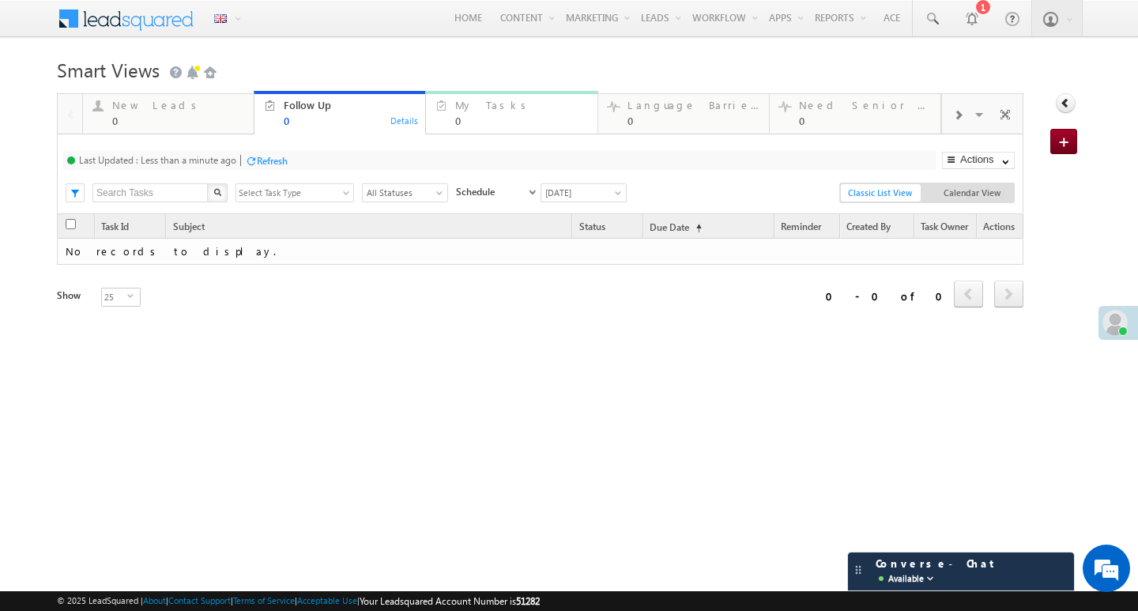
click at [473, 104] on div "My Tasks" at bounding box center [521, 105] width 132 height 13
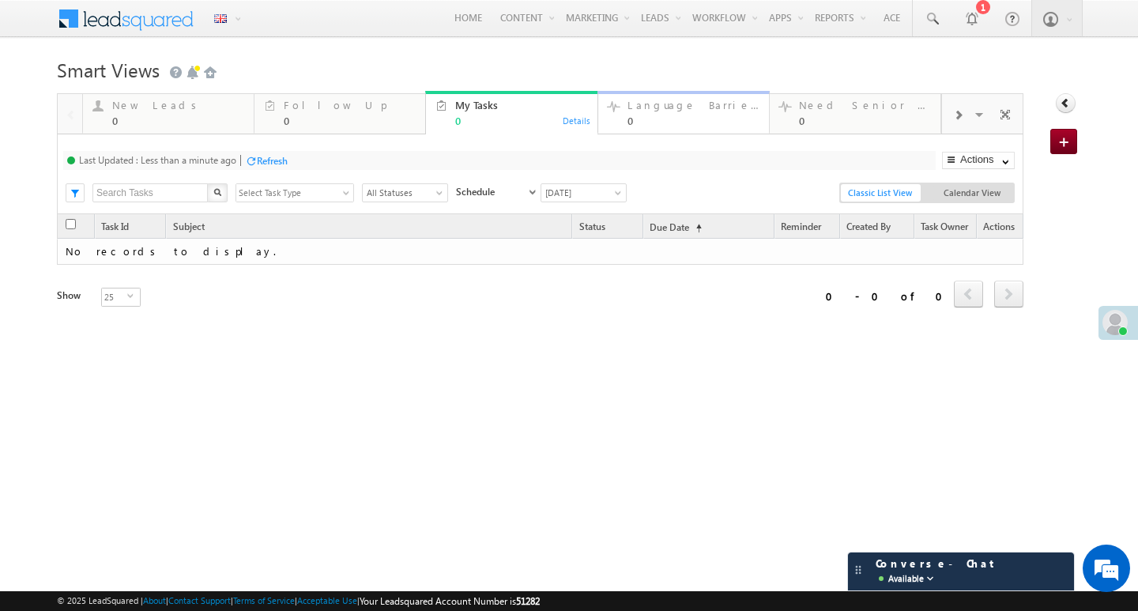
drag, startPoint x: 639, startPoint y: 104, endPoint x: 718, endPoint y: 117, distance: 80.2
click at [639, 104] on div "Language Barrier Leads" at bounding box center [694, 105] width 132 height 13
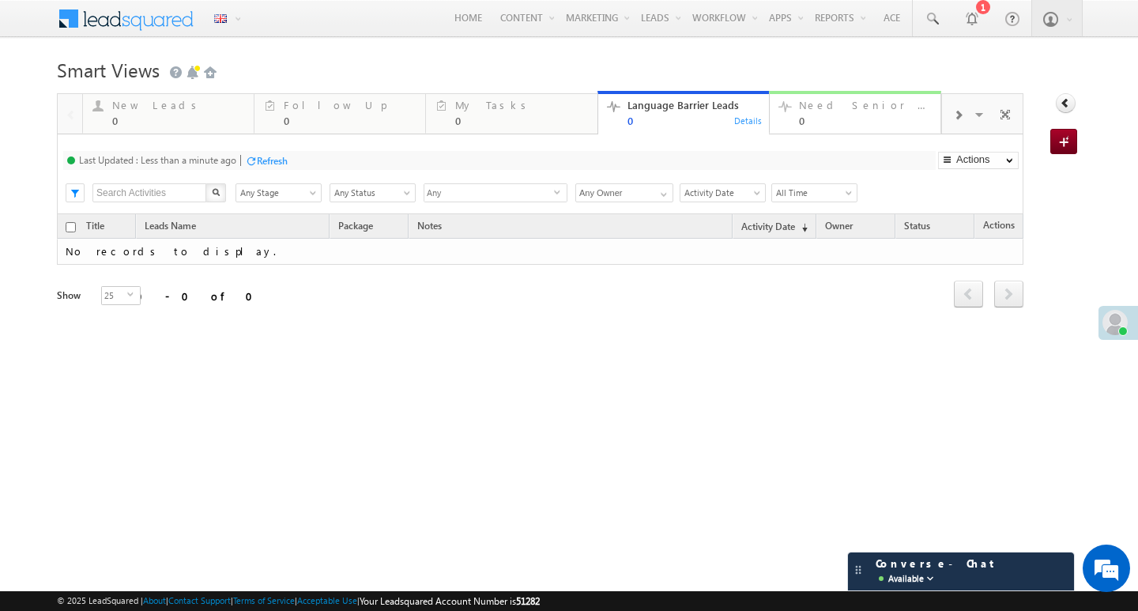
drag, startPoint x: 824, startPoint y: 104, endPoint x: 761, endPoint y: 294, distance: 200.7
click at [824, 104] on div "Need Senior Support" at bounding box center [865, 105] width 132 height 13
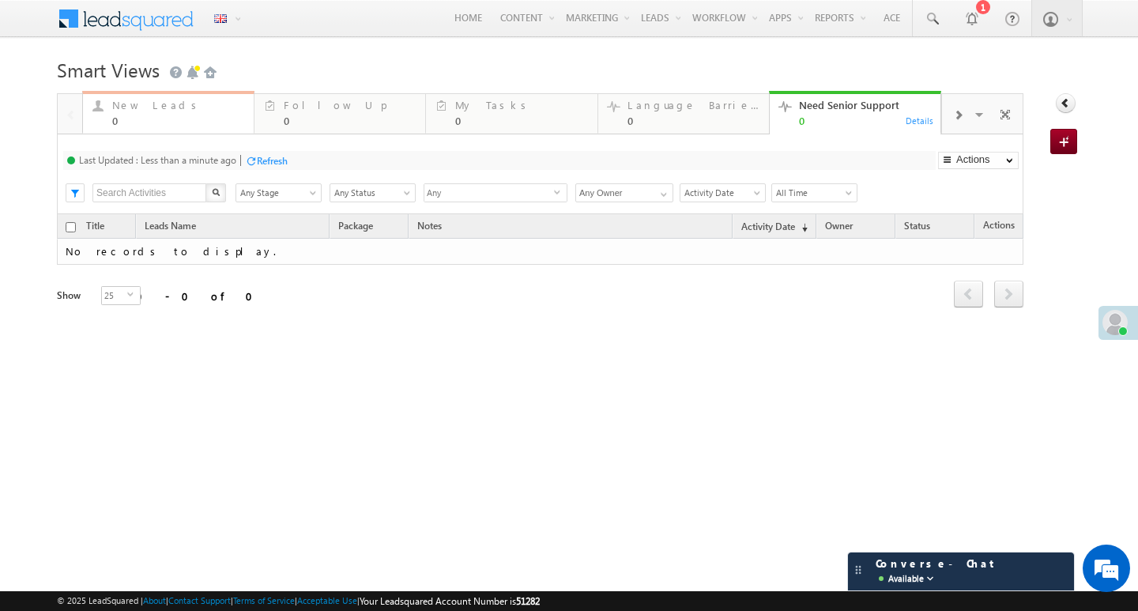
click at [130, 115] on div "0" at bounding box center [178, 121] width 132 height 12
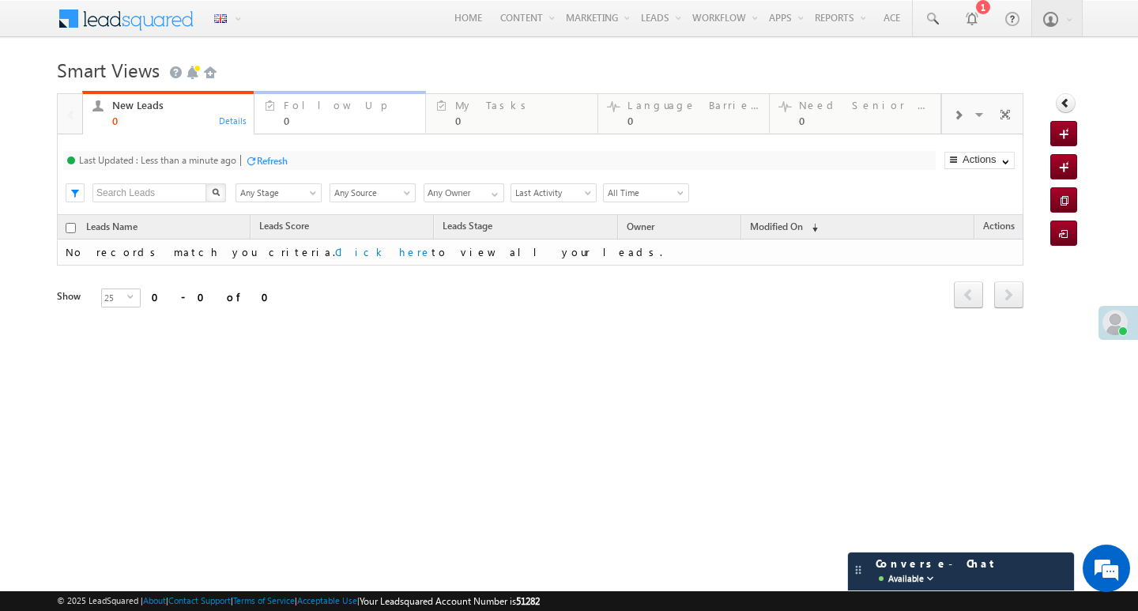
click at [297, 120] on div "0" at bounding box center [350, 121] width 132 height 12
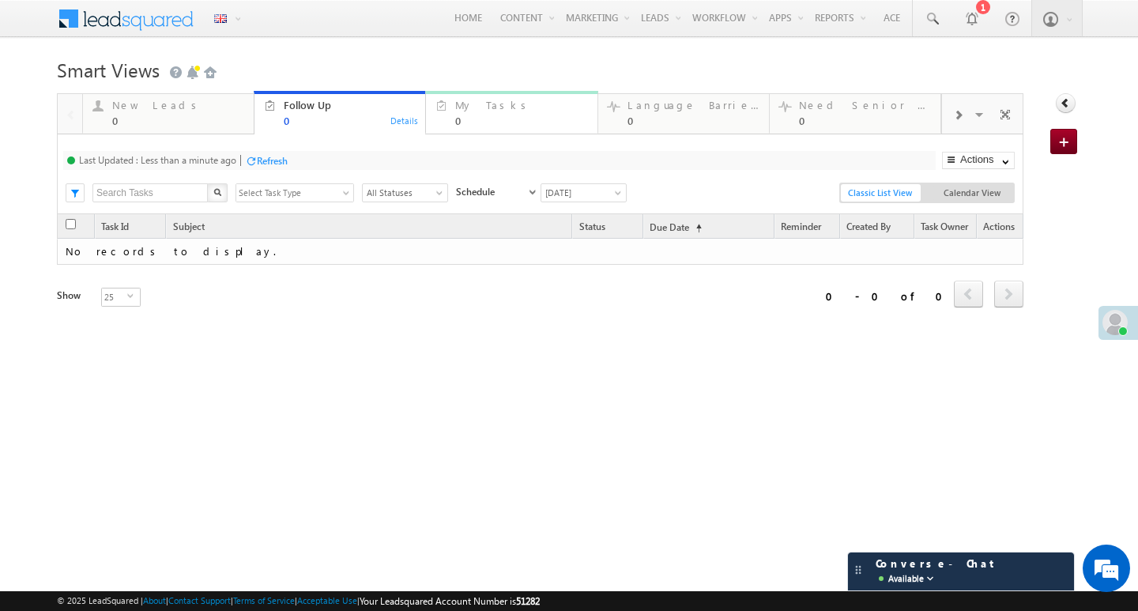
click at [477, 113] on div "My Tasks 0" at bounding box center [521, 111] width 132 height 31
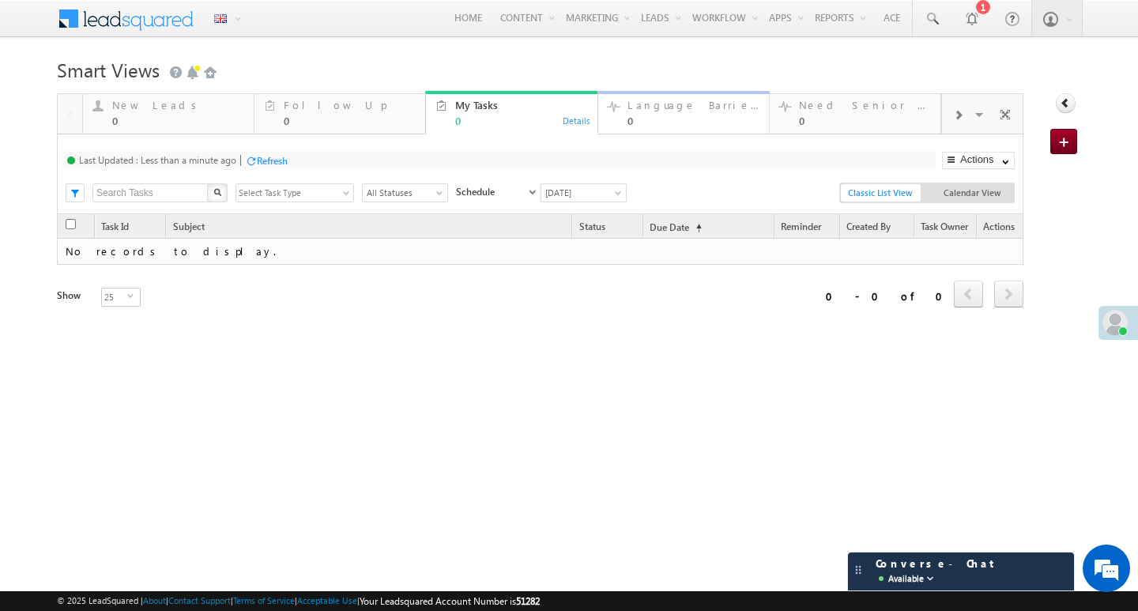
click at [653, 107] on div "Language Barrier Leads" at bounding box center [694, 105] width 132 height 13
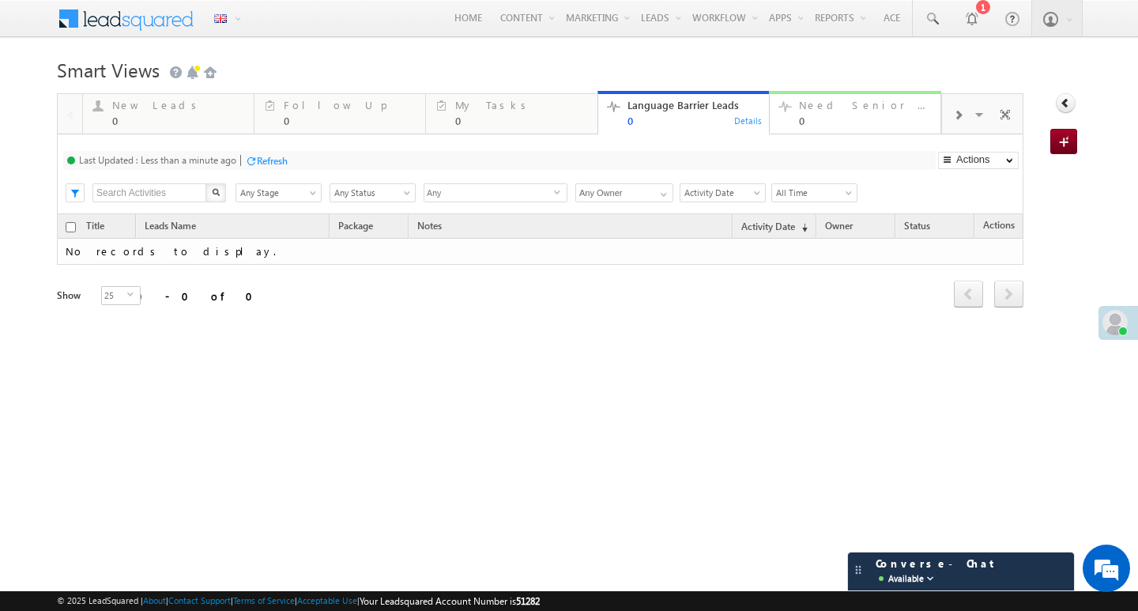
click at [800, 107] on div "Need Senior Support" at bounding box center [865, 105] width 132 height 13
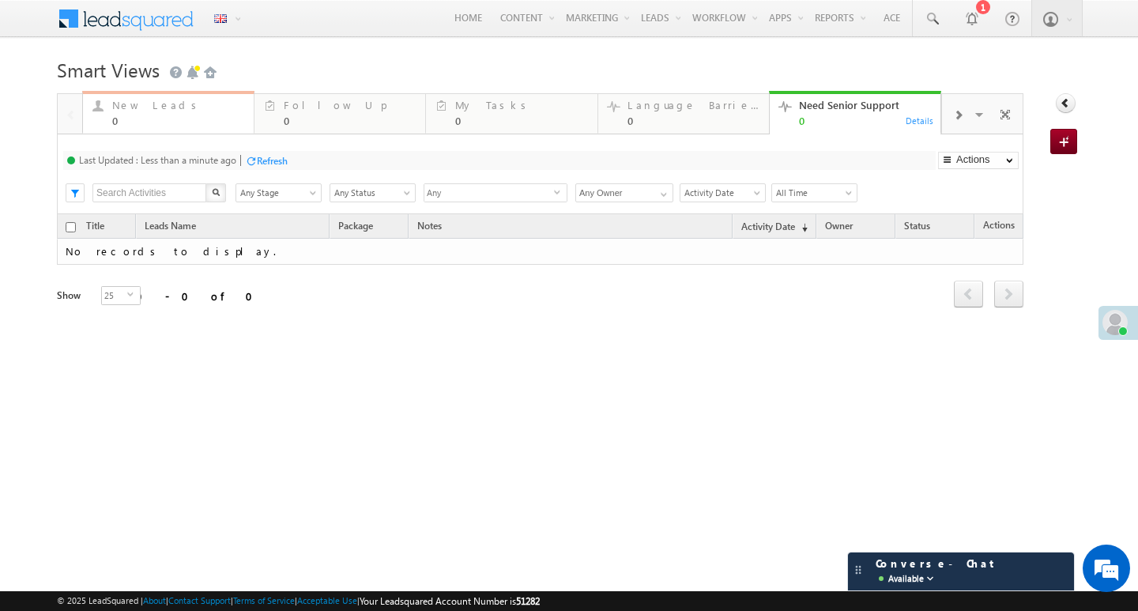
click at [152, 115] on div "0" at bounding box center [178, 121] width 132 height 12
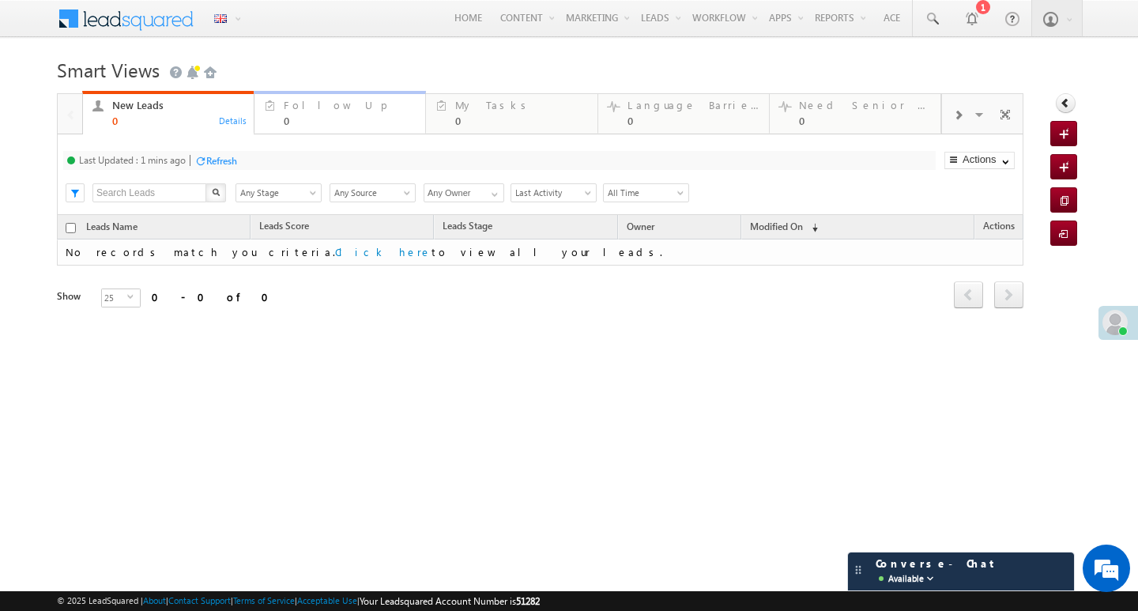
click at [335, 115] on div "0" at bounding box center [350, 121] width 132 height 12
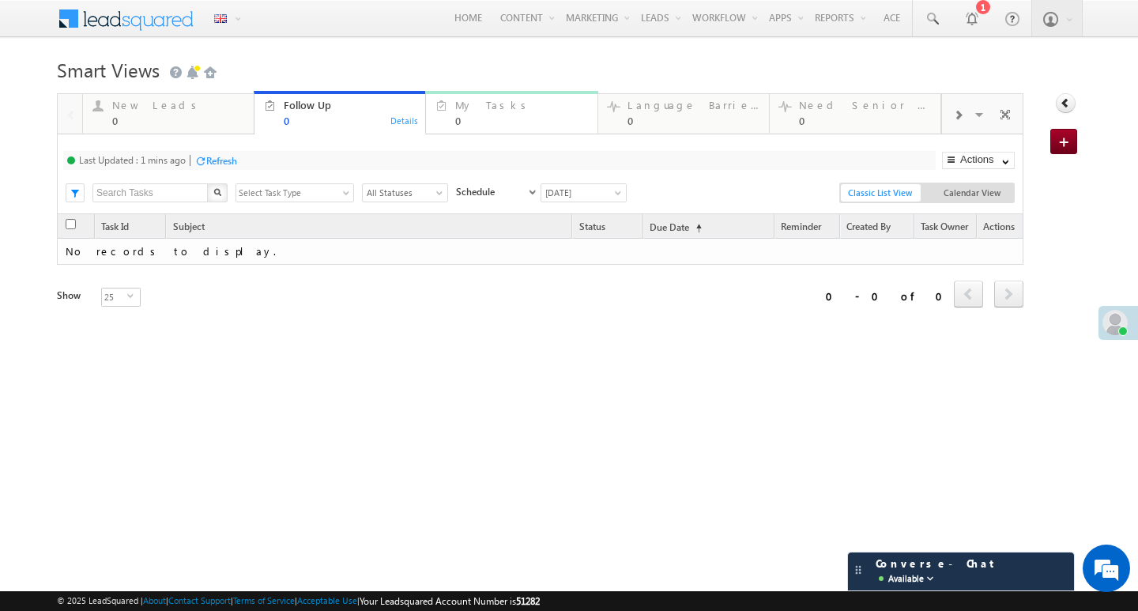
click at [489, 112] on div "My Tasks 0" at bounding box center [521, 111] width 132 height 31
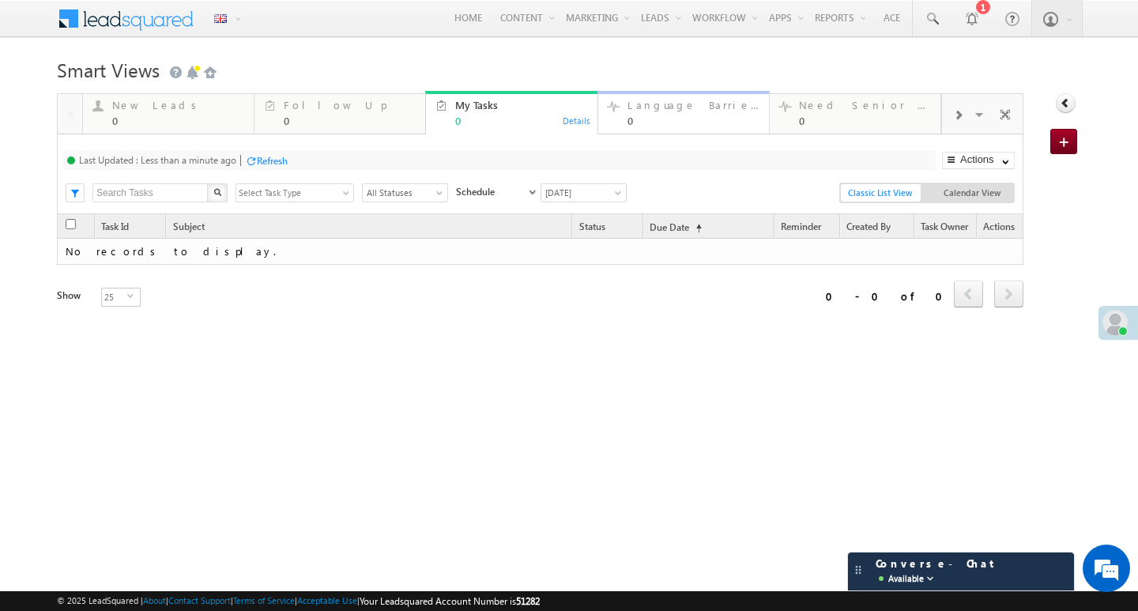
drag, startPoint x: 650, startPoint y: 111, endPoint x: 659, endPoint y: 110, distance: 8.8
click at [650, 111] on div "Language Barrier Leads 0" at bounding box center [694, 111] width 132 height 31
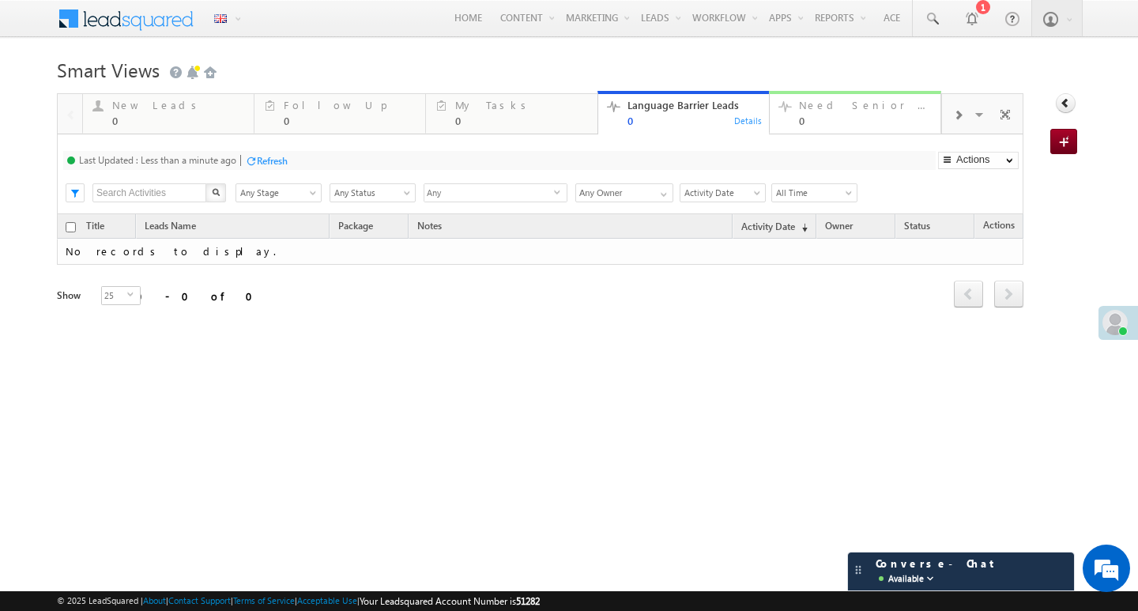
click at [853, 111] on div "Need Senior Support 0" at bounding box center [865, 111] width 132 height 31
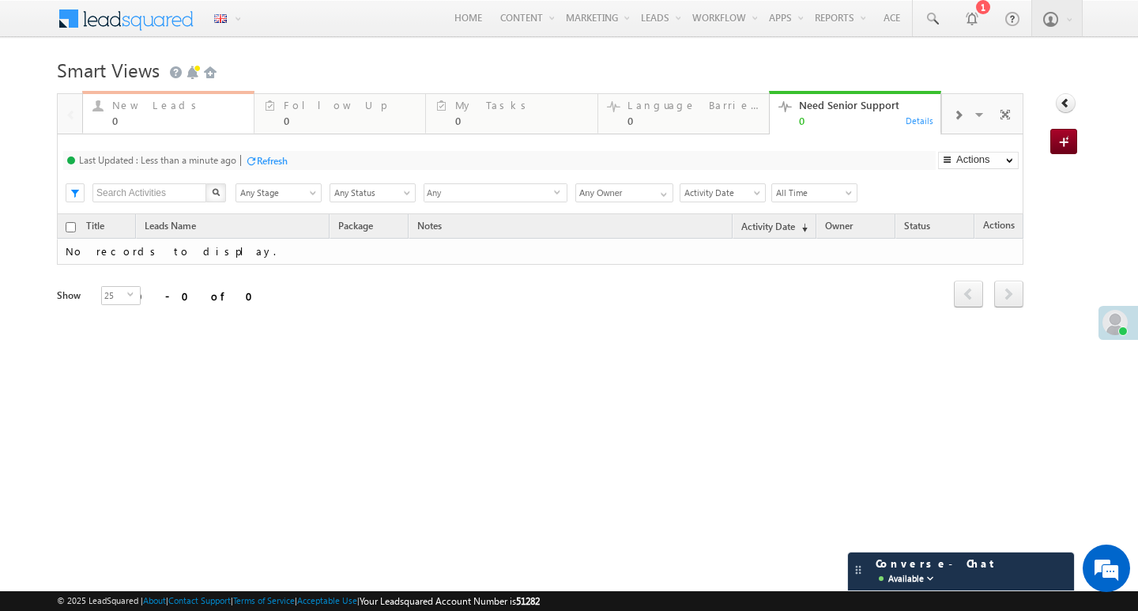
click at [126, 111] on div "New Leads 0" at bounding box center [178, 111] width 132 height 31
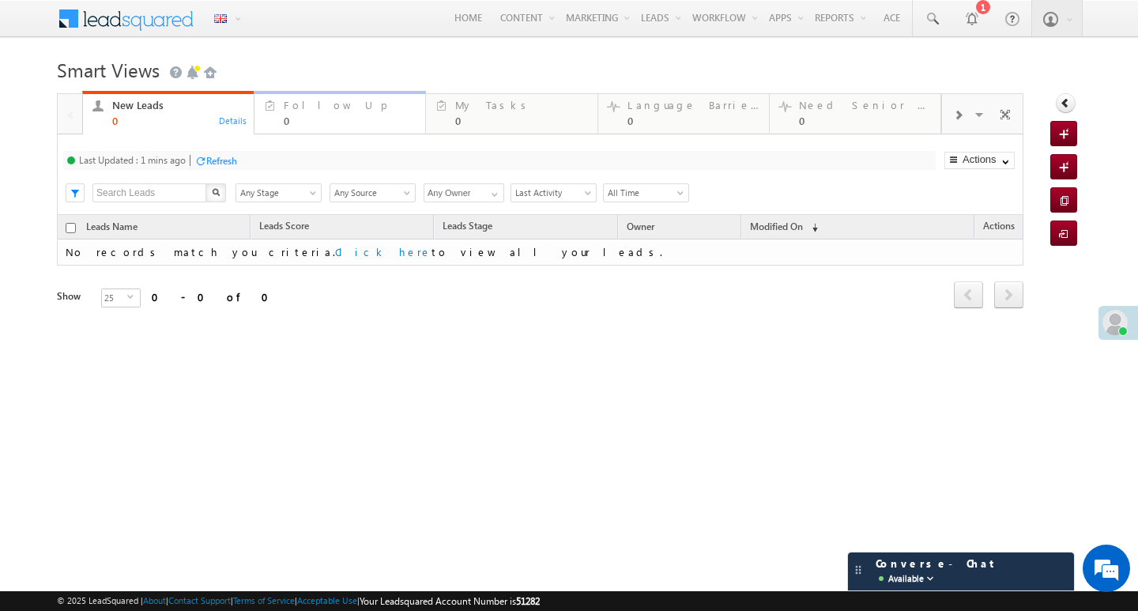
click at [279, 107] on div "Follow Up 0 Details" at bounding box center [340, 111] width 168 height 31
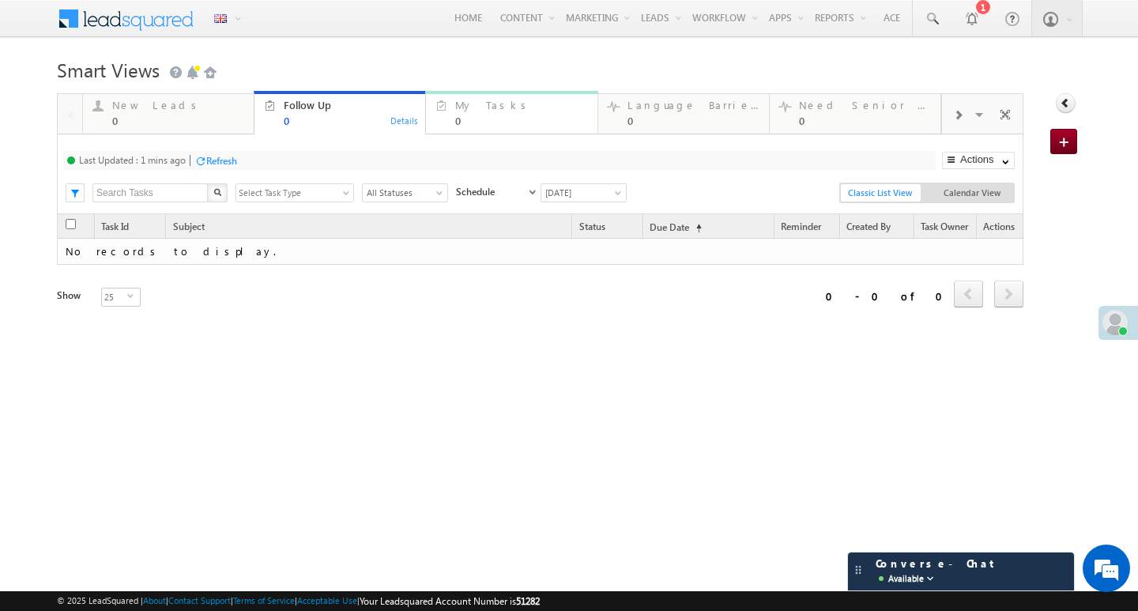
click at [499, 107] on div "My Tasks" at bounding box center [521, 105] width 132 height 13
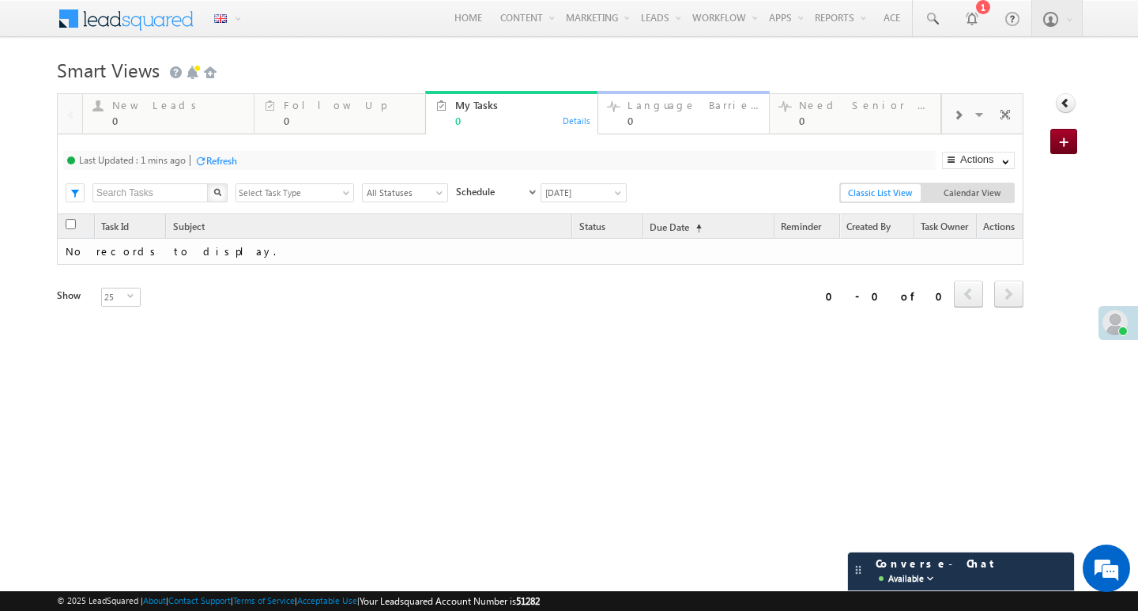
click at [679, 105] on div "Language Barrier Leads" at bounding box center [694, 105] width 132 height 13
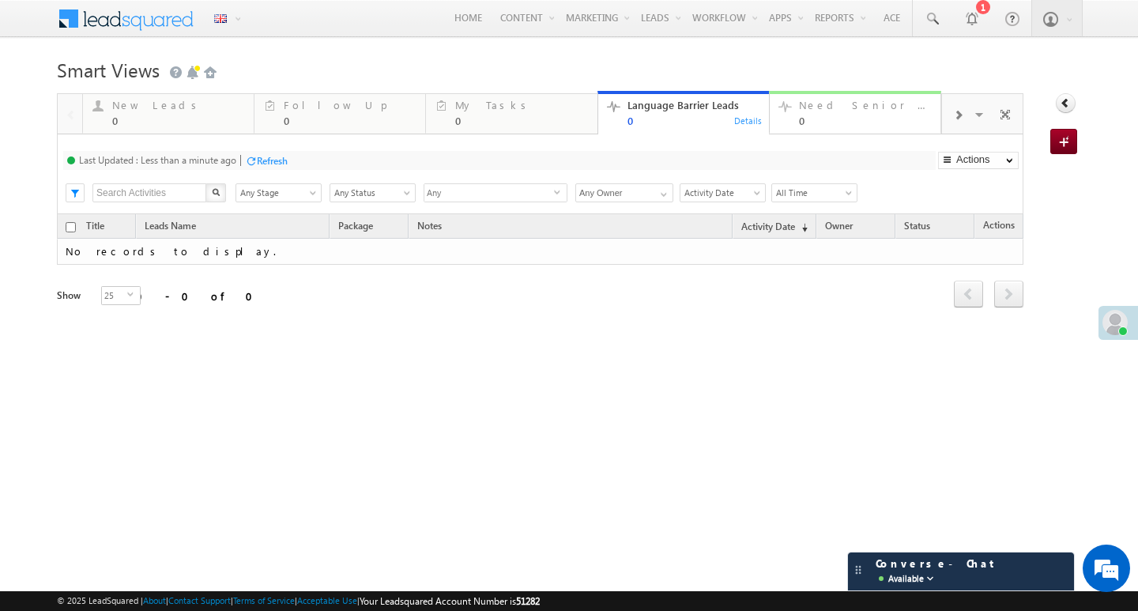
click at [850, 104] on div "Need Senior Support" at bounding box center [865, 105] width 132 height 13
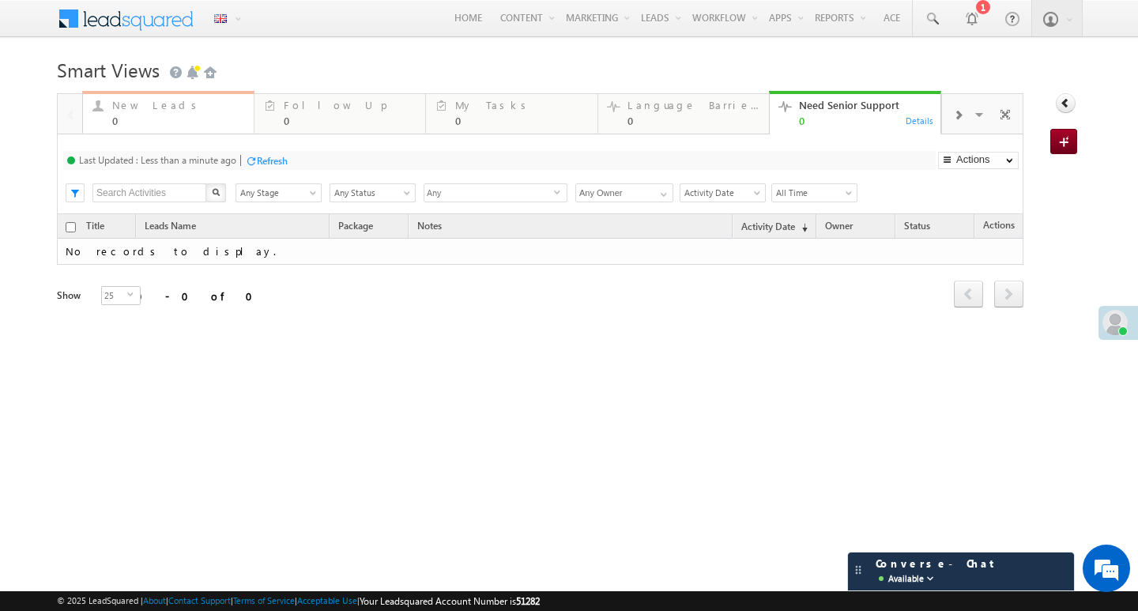
click at [118, 111] on div "New Leads" at bounding box center [178, 105] width 132 height 13
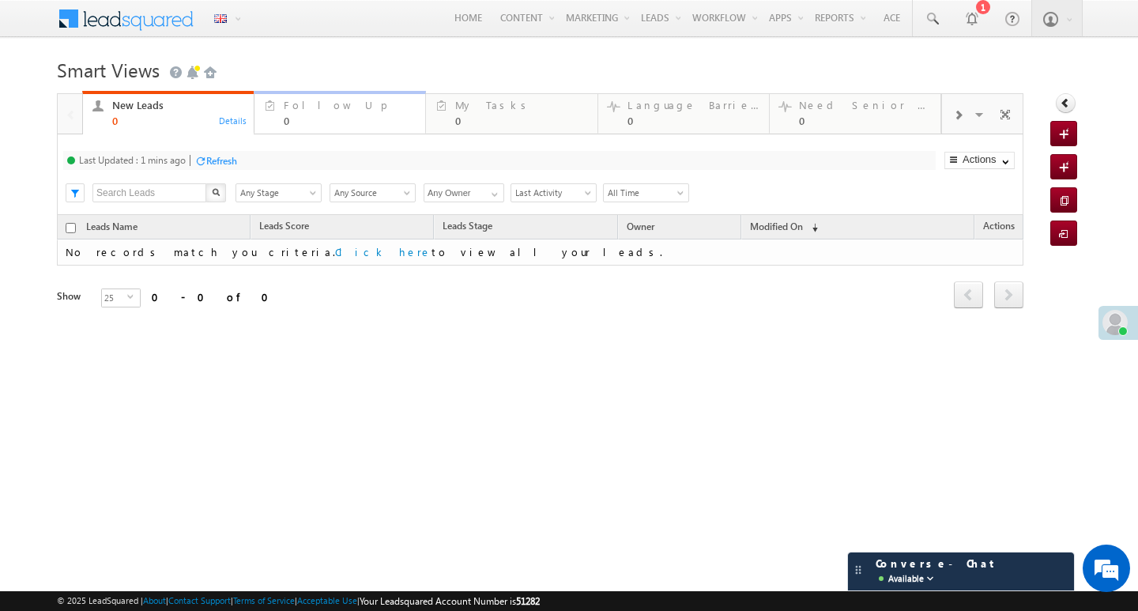
click at [286, 103] on div "Follow Up" at bounding box center [350, 105] width 132 height 13
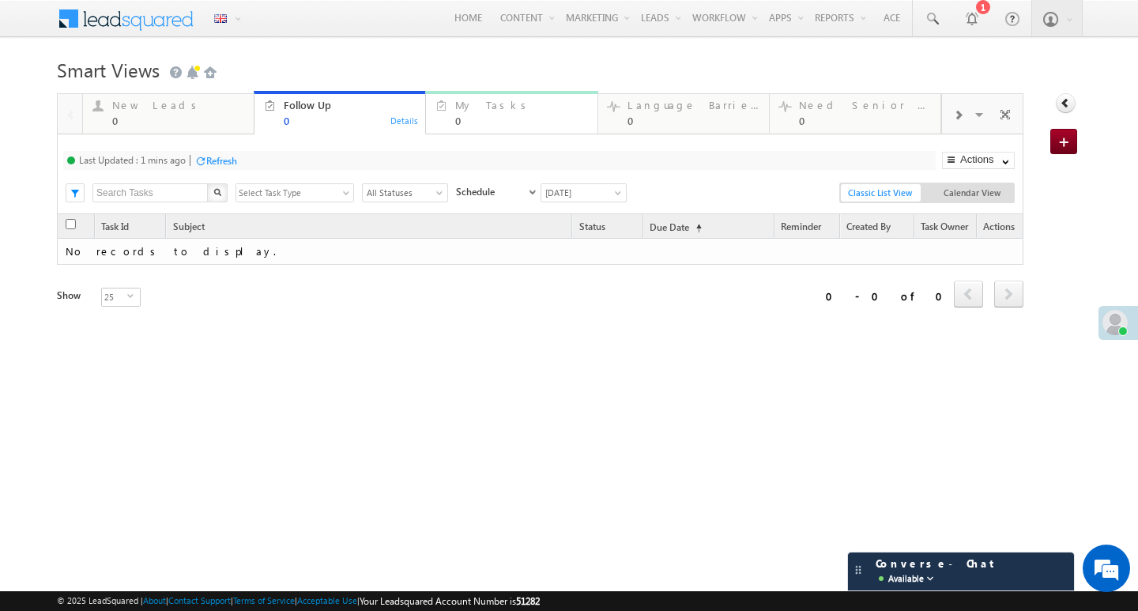
click at [522, 109] on div "My Tasks" at bounding box center [521, 105] width 132 height 13
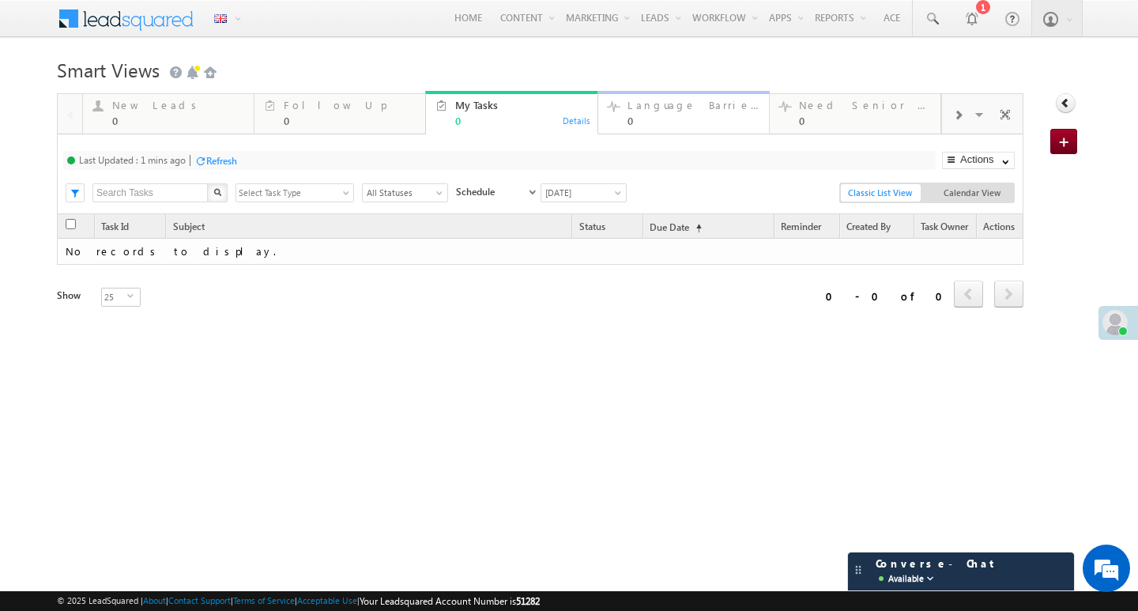
click at [652, 107] on div "Language Barrier Leads" at bounding box center [694, 105] width 132 height 13
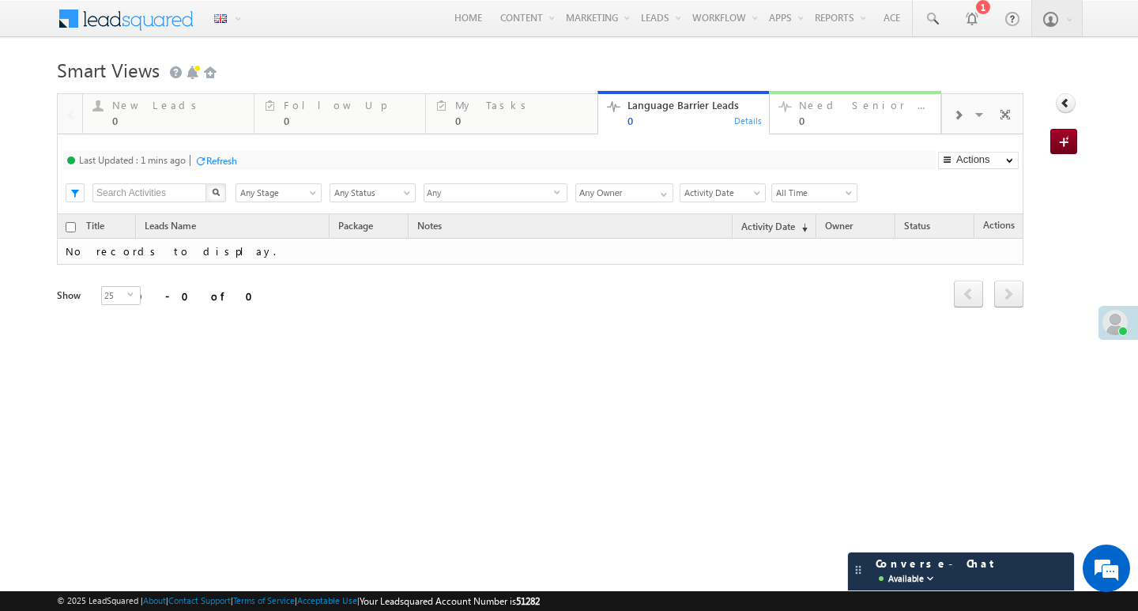
click at [810, 107] on div "Need Senior Support" at bounding box center [865, 105] width 132 height 13
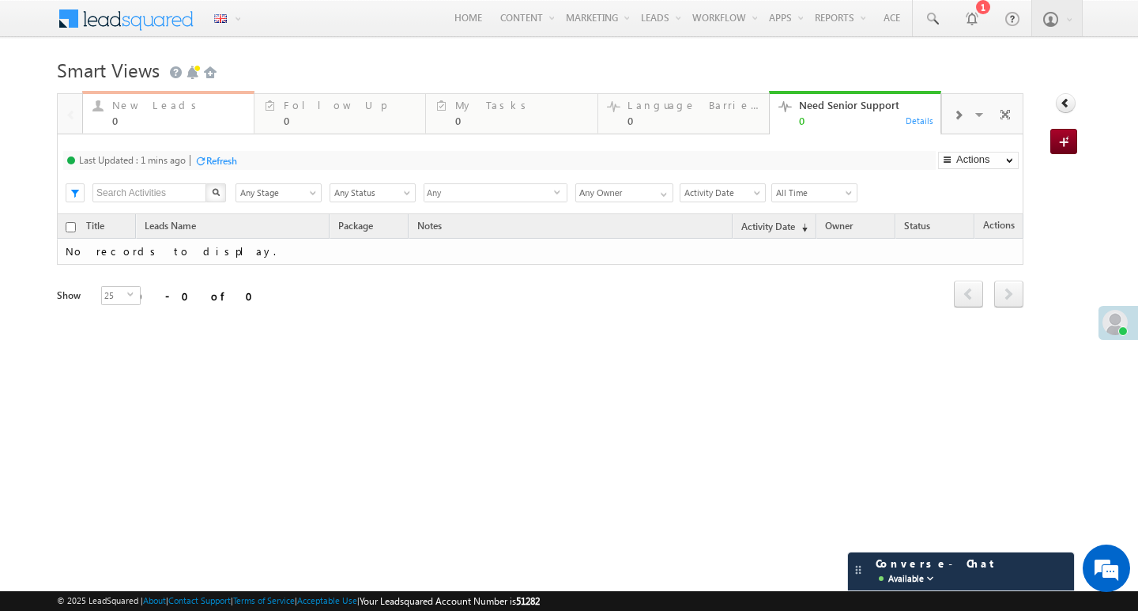
click at [168, 113] on div "New Leads 0" at bounding box center [178, 111] width 132 height 31
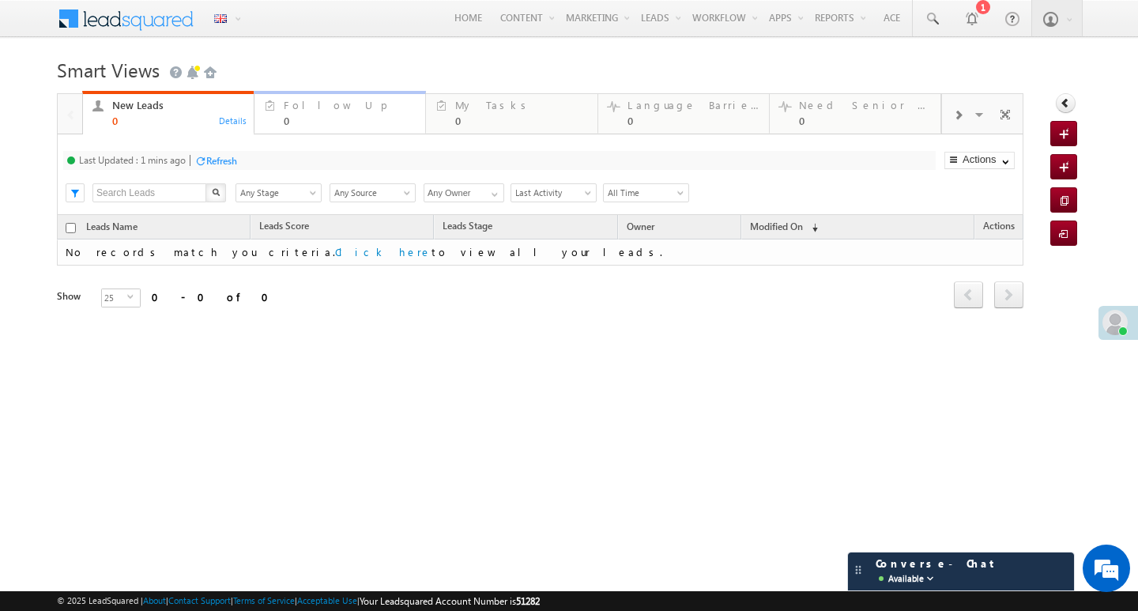
click at [326, 109] on div "Follow Up" at bounding box center [350, 105] width 132 height 13
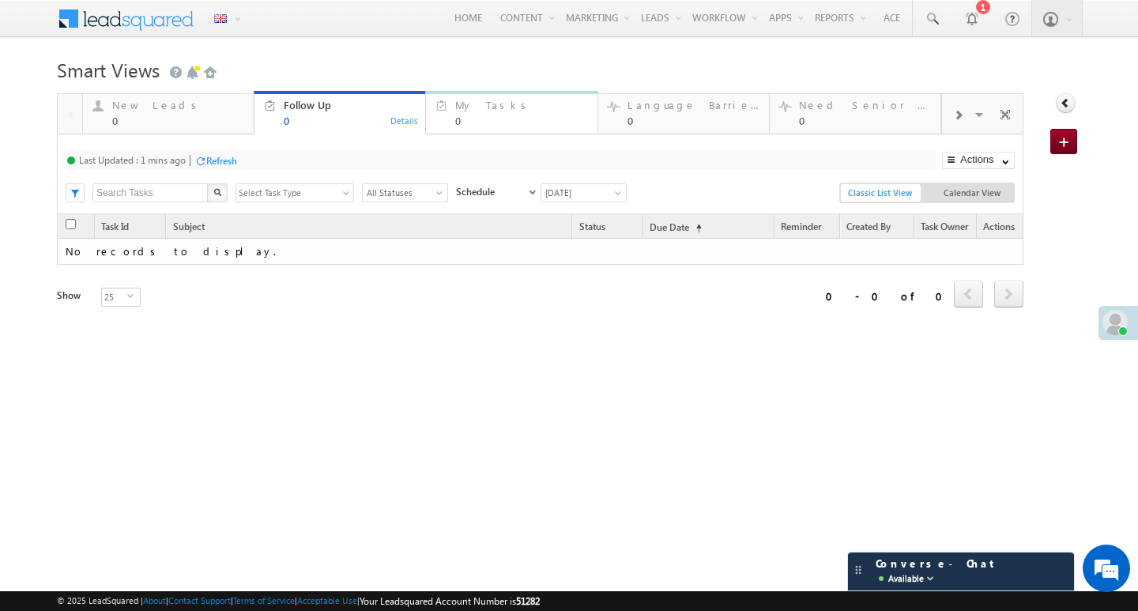
click at [469, 109] on div "My Tasks" at bounding box center [521, 105] width 132 height 13
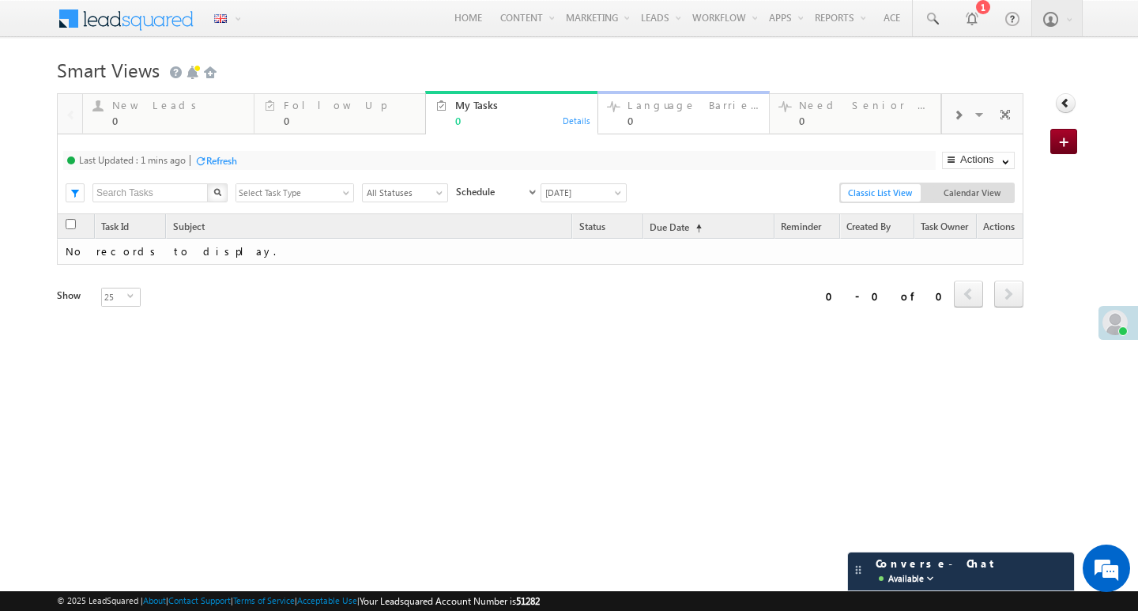
click at [636, 113] on div "Language Barrier Leads 0" at bounding box center [694, 111] width 132 height 31
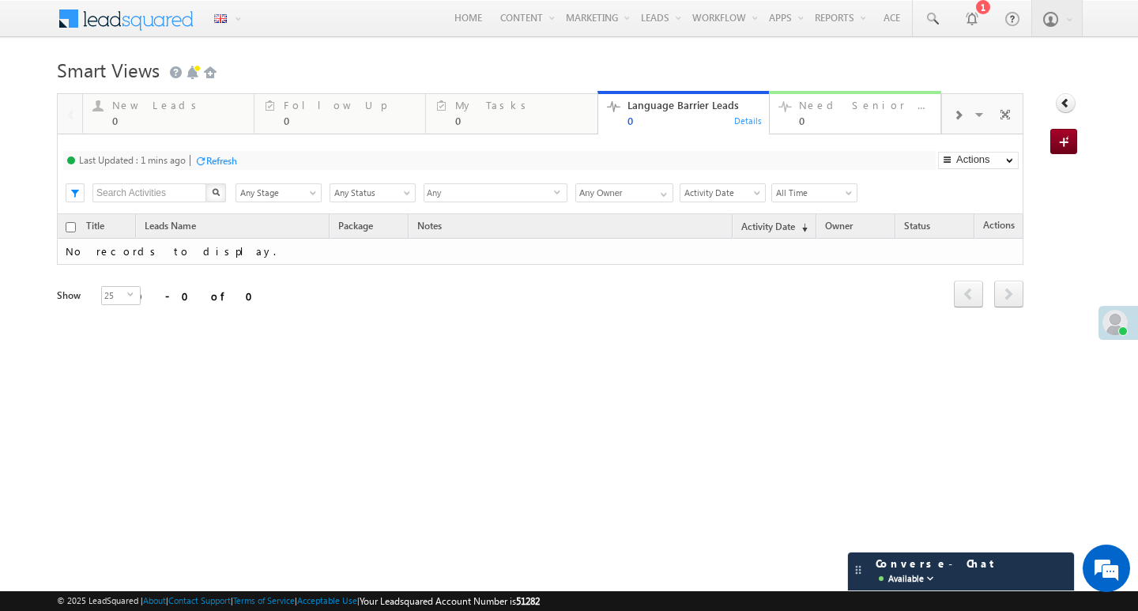
click at [805, 117] on div "0" at bounding box center [865, 121] width 132 height 12
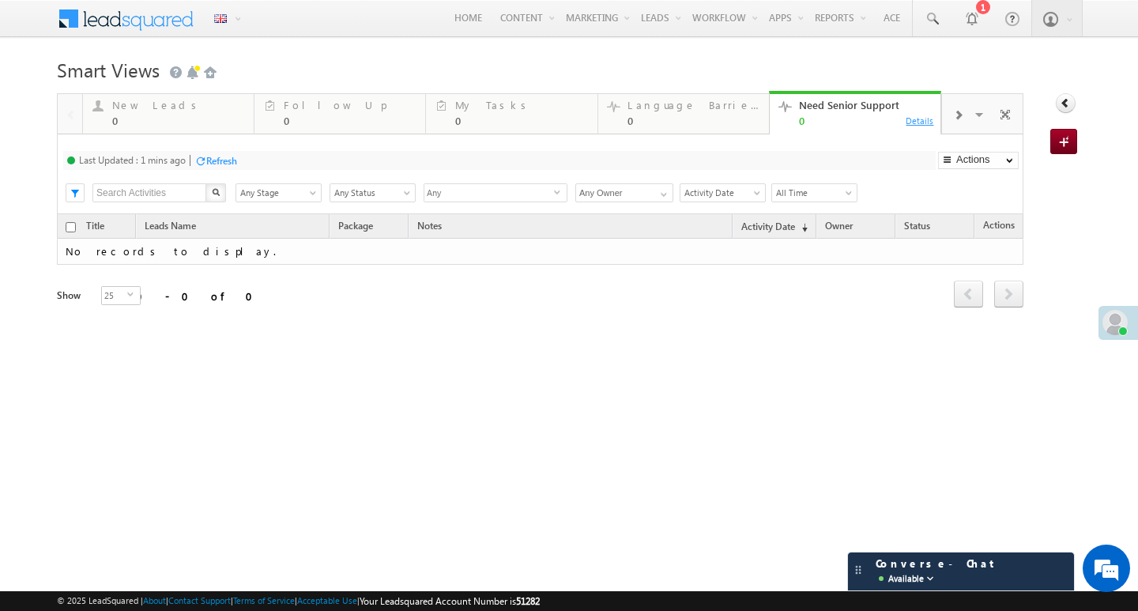
click at [910, 121] on div "Details" at bounding box center [920, 120] width 30 height 14
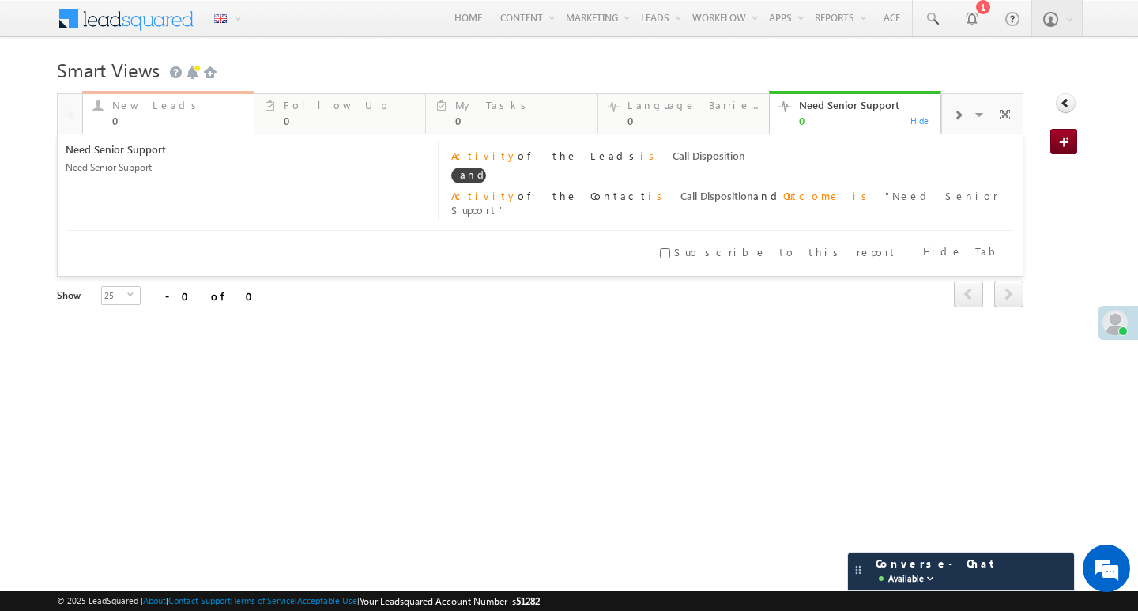
click at [148, 107] on div "New Leads" at bounding box center [178, 105] width 132 height 13
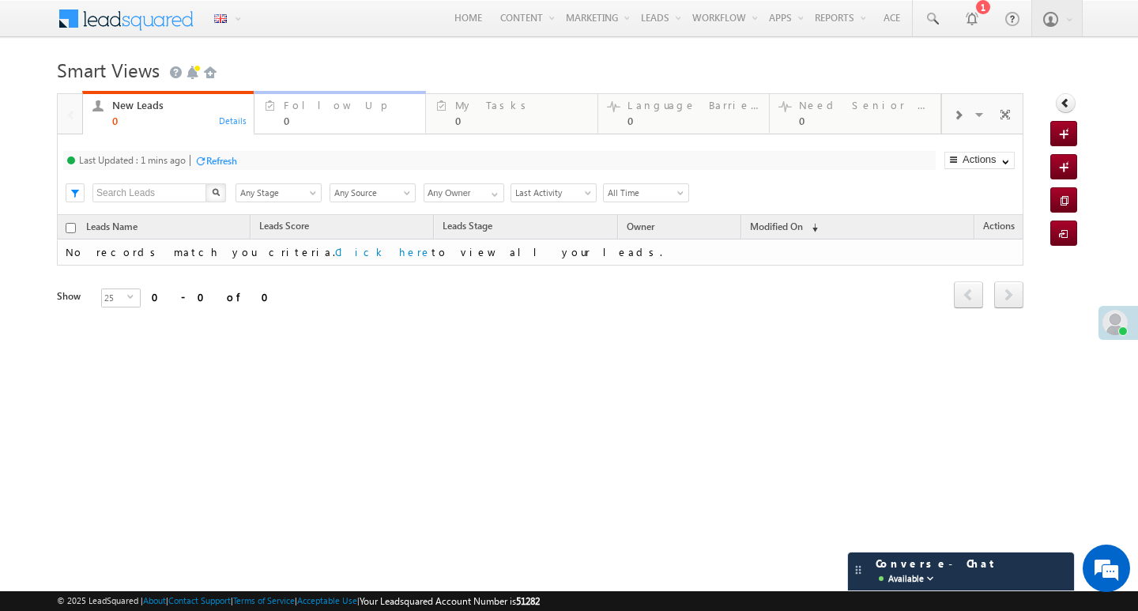
click at [329, 110] on div "Follow Up" at bounding box center [350, 105] width 132 height 13
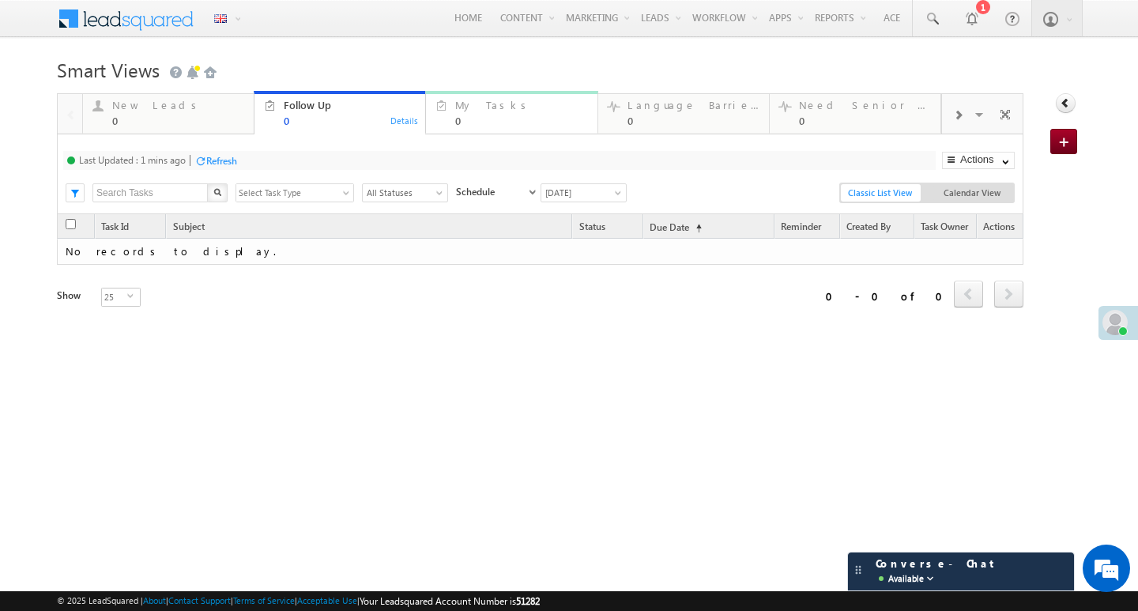
click at [479, 112] on div "My Tasks 0" at bounding box center [521, 111] width 132 height 31
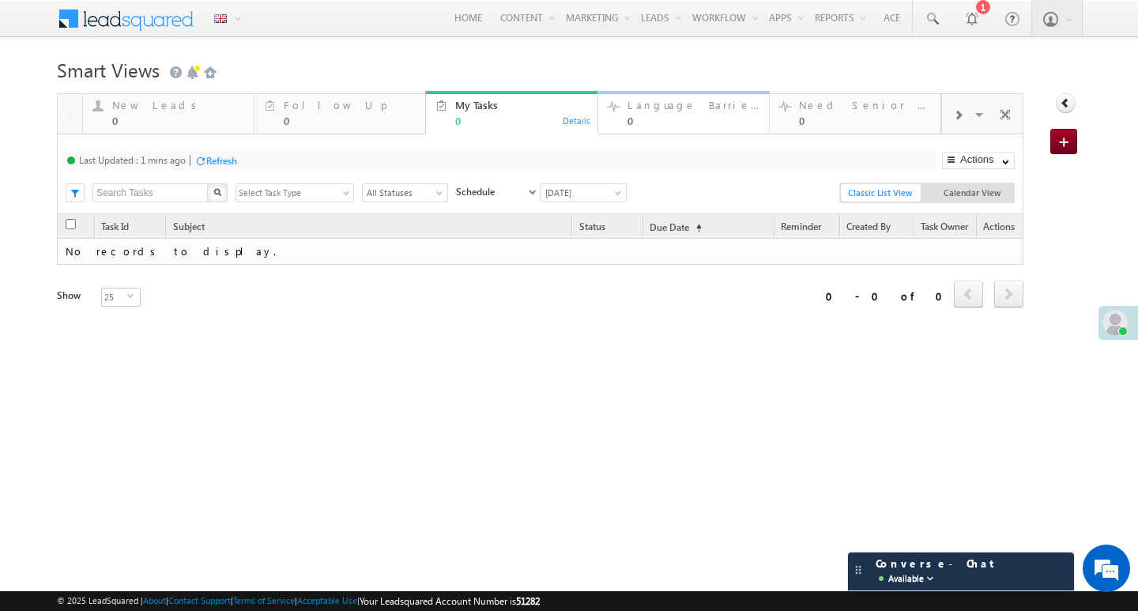
click at [623, 111] on div "Language Barrier Leads 0 Details" at bounding box center [684, 111] width 168 height 31
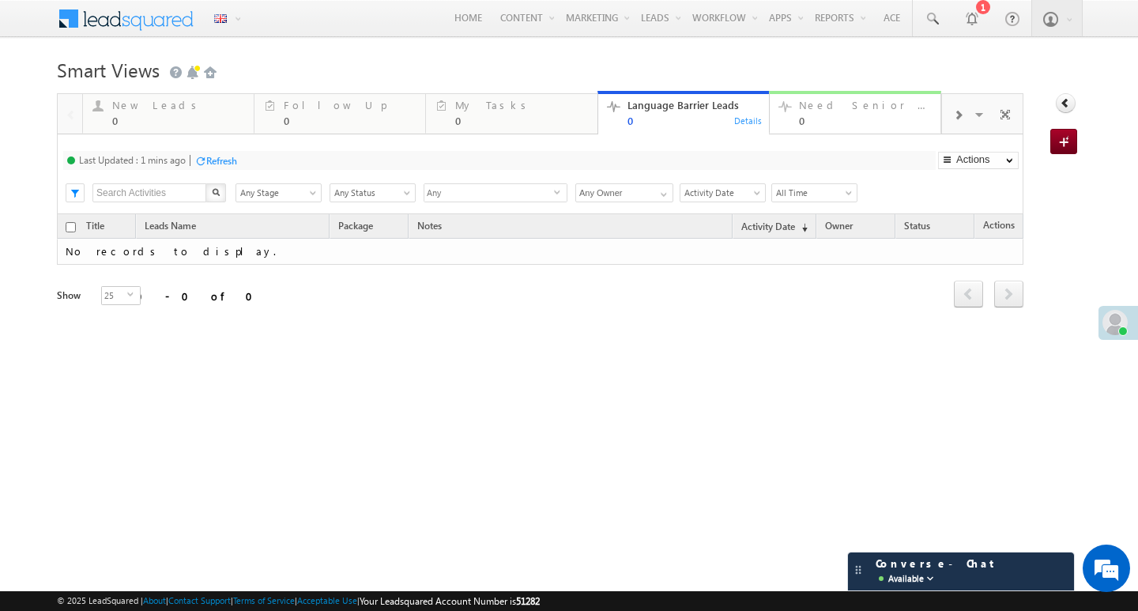
click at [833, 111] on div "Need Senior Support" at bounding box center [865, 105] width 132 height 13
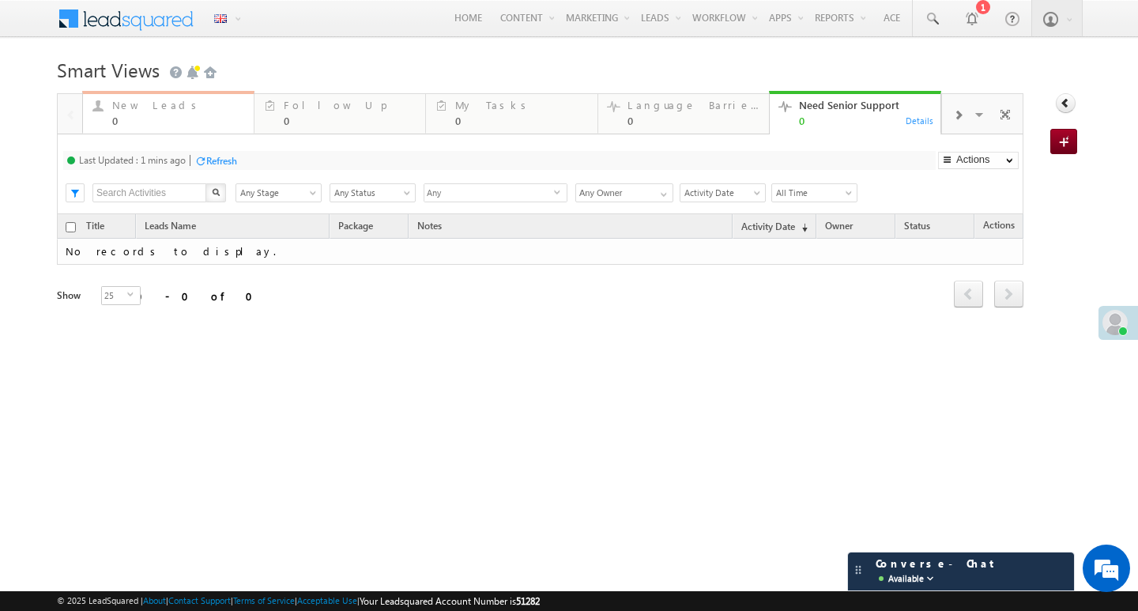
click at [156, 112] on div "New Leads 0" at bounding box center [178, 111] width 132 height 31
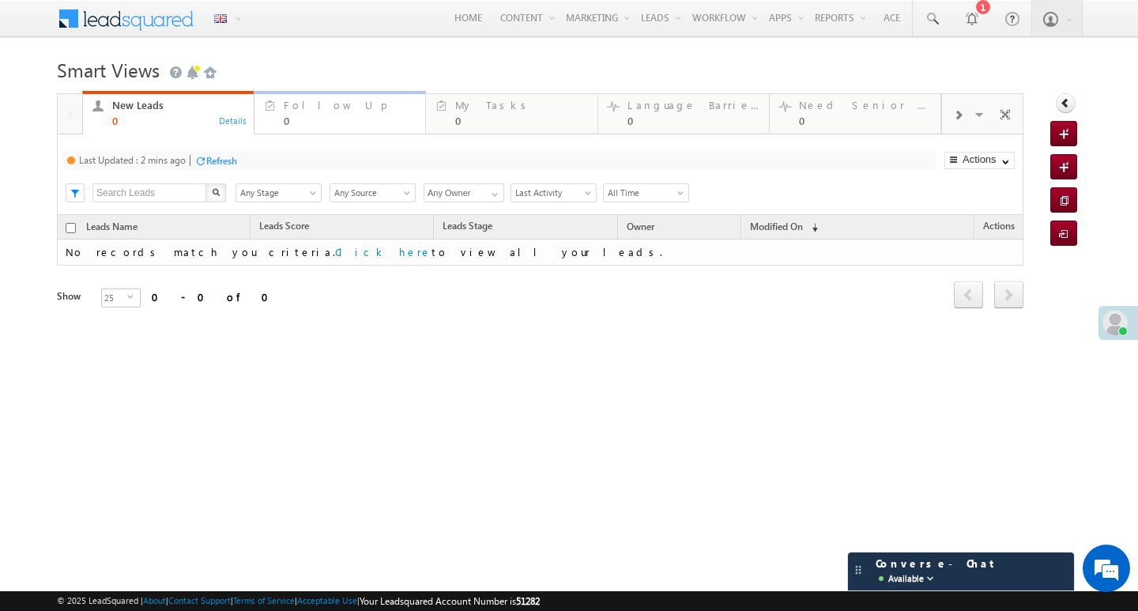
click at [302, 103] on div "Follow Up" at bounding box center [350, 105] width 132 height 13
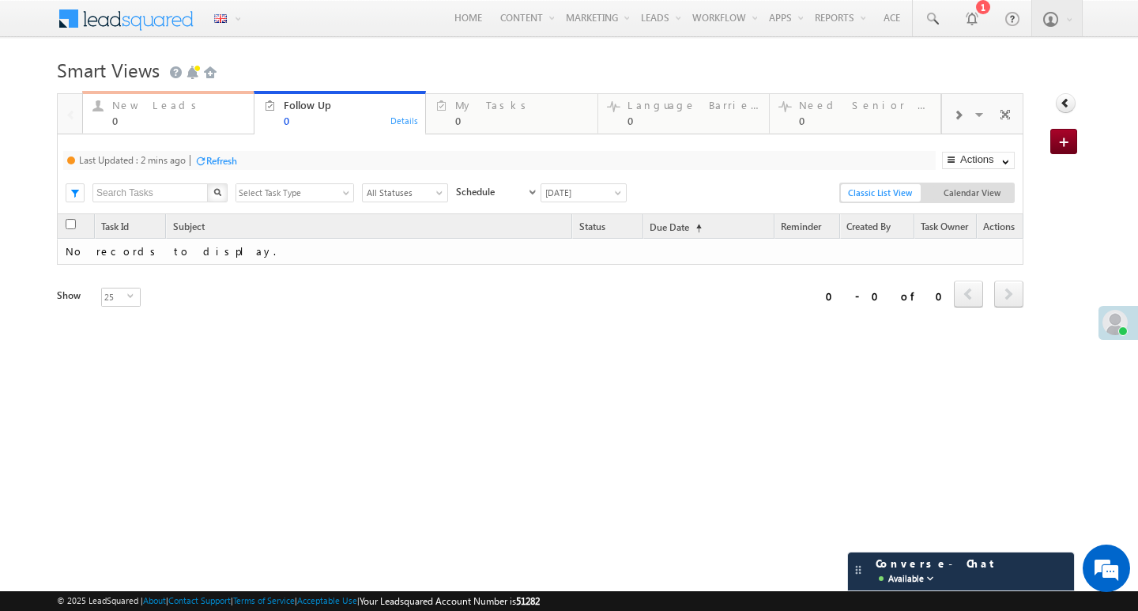
click at [162, 105] on div "New Leads" at bounding box center [178, 105] width 132 height 13
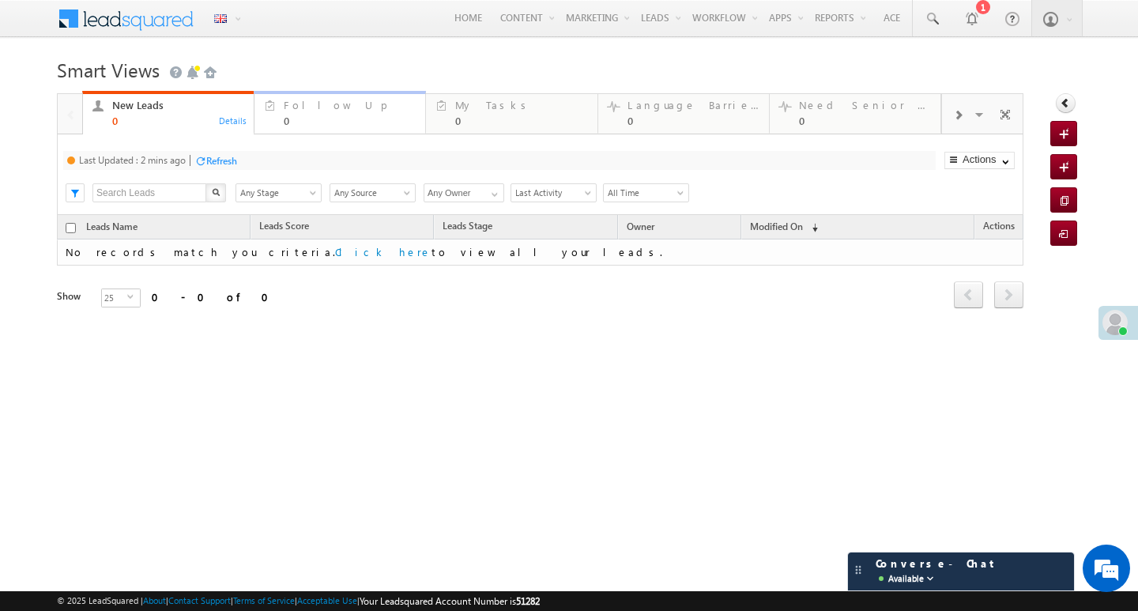
click at [307, 109] on div "Follow Up" at bounding box center [350, 105] width 132 height 13
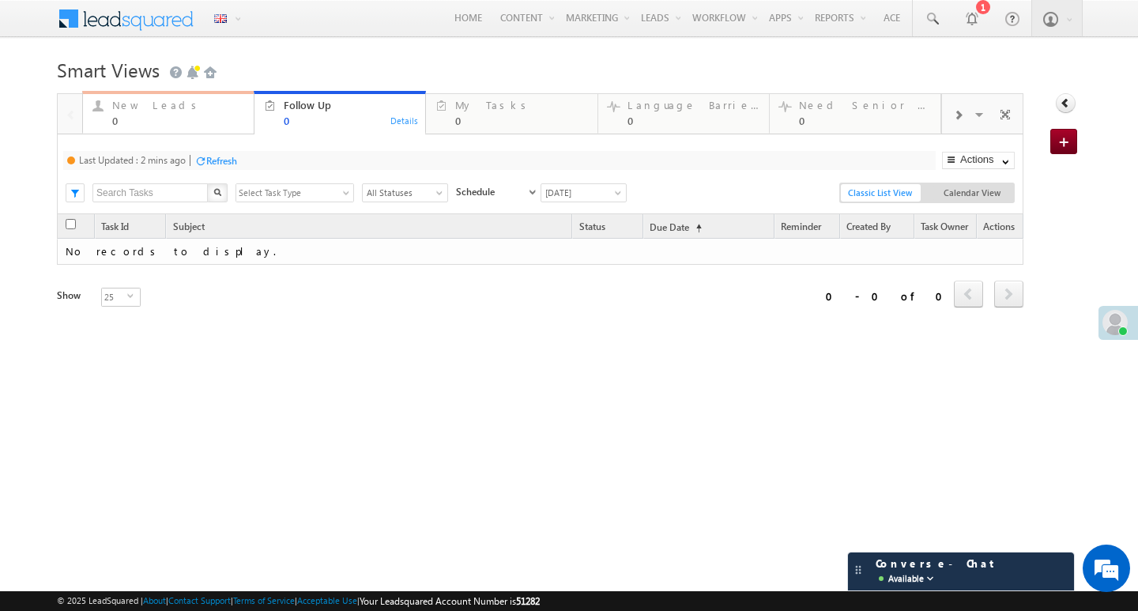
drag, startPoint x: 155, startPoint y: 114, endPoint x: 224, endPoint y: 108, distance: 69.0
click at [155, 114] on div "New Leads 0" at bounding box center [178, 111] width 132 height 31
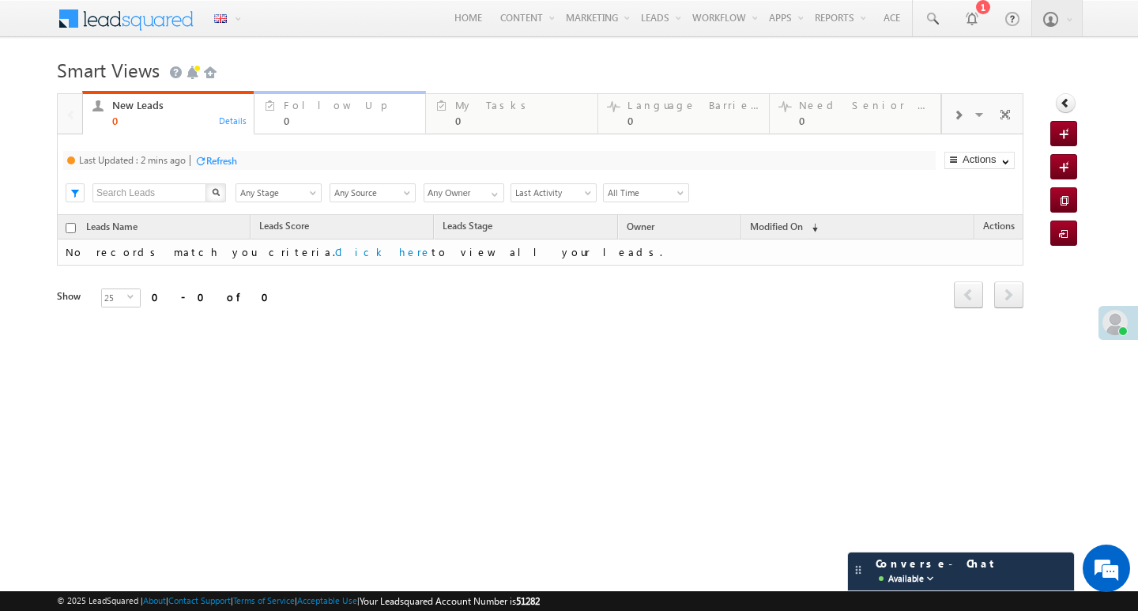
click at [286, 108] on div "Follow Up" at bounding box center [350, 105] width 132 height 13
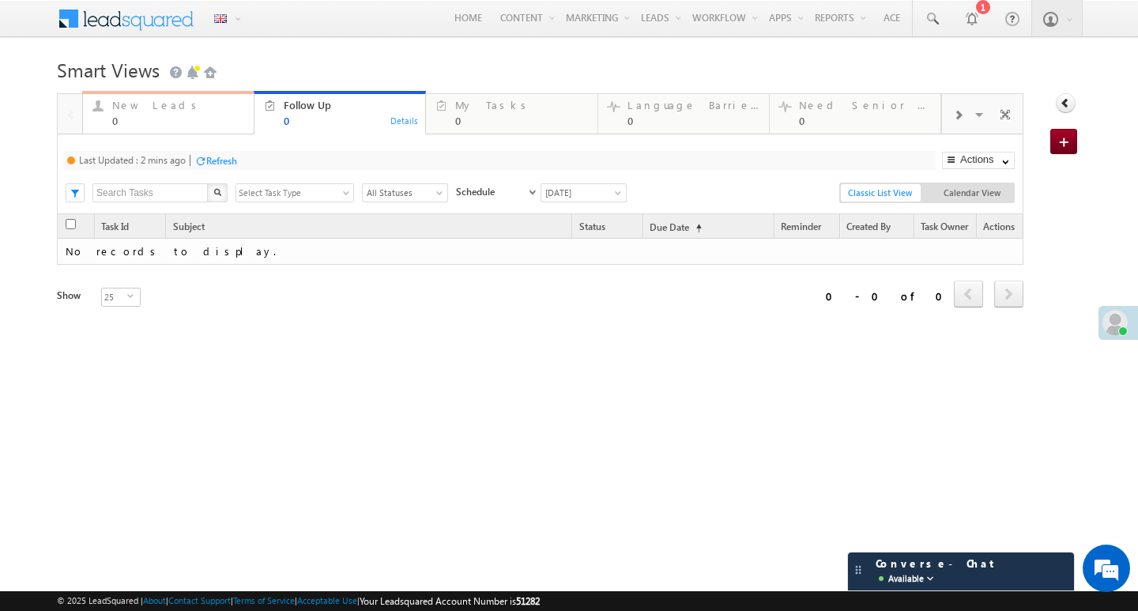
click at [188, 107] on div "New Leads" at bounding box center [178, 105] width 132 height 13
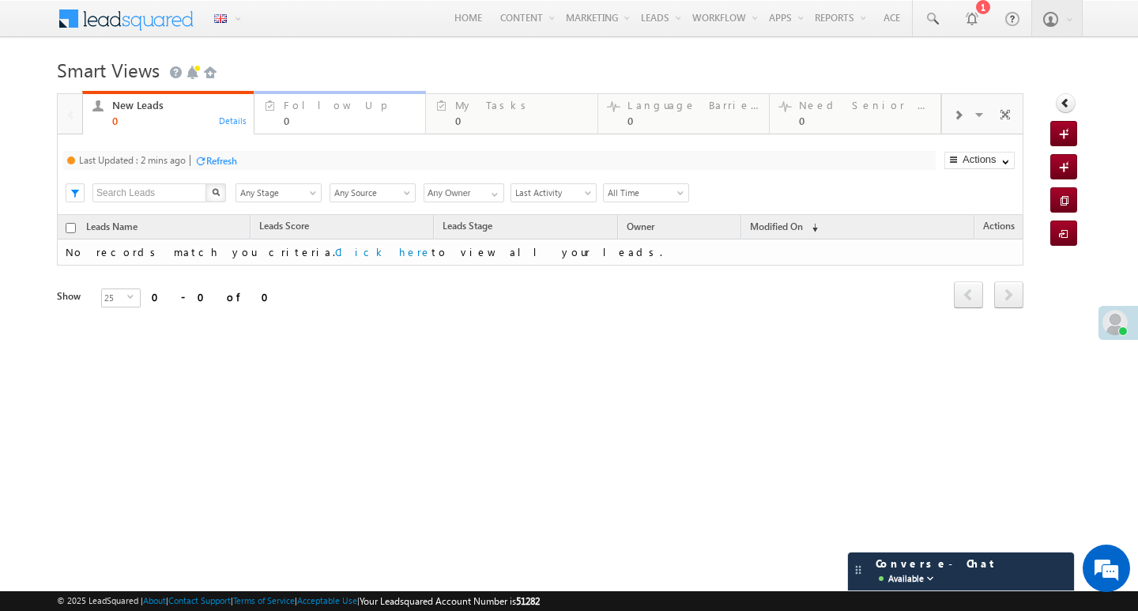
click at [296, 107] on div "Follow Up" at bounding box center [350, 105] width 132 height 13
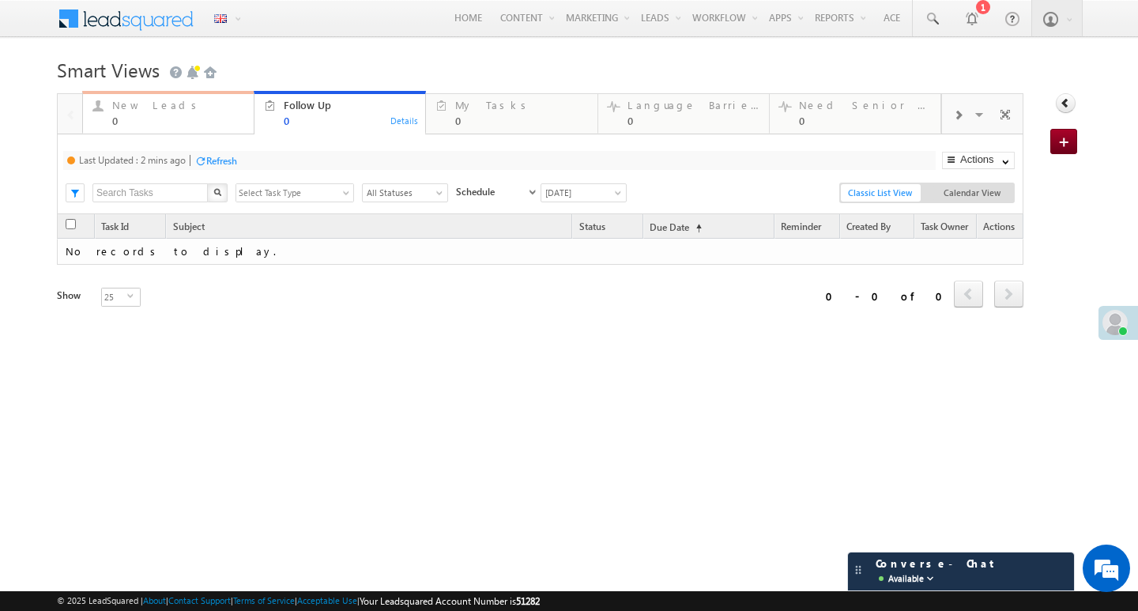
click at [198, 104] on div "New Leads" at bounding box center [178, 105] width 132 height 13
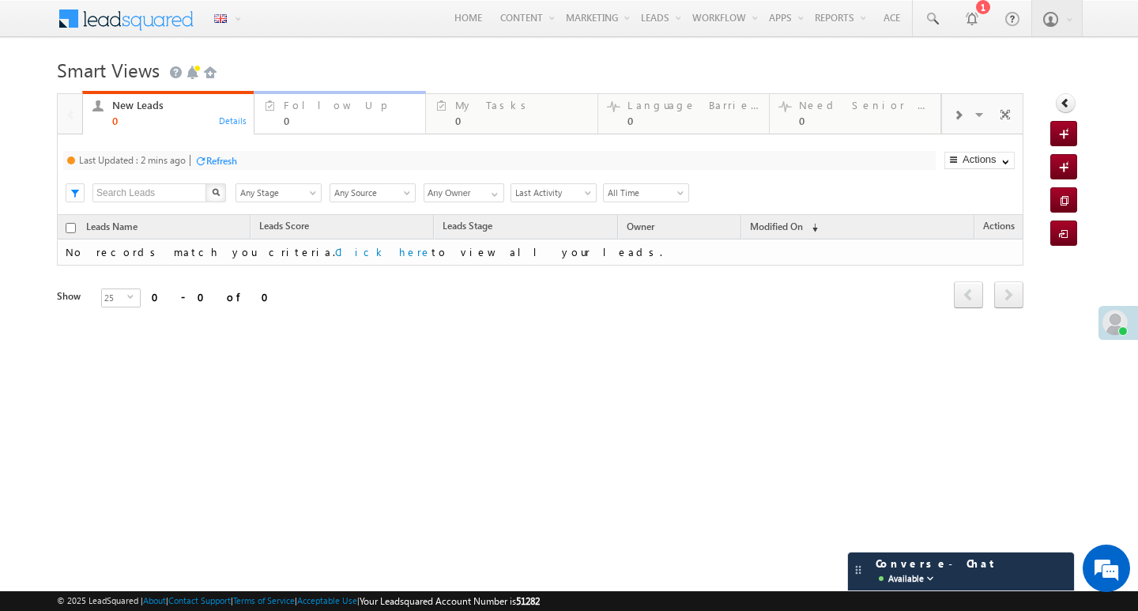
click at [303, 103] on div "Follow Up" at bounding box center [350, 105] width 132 height 13
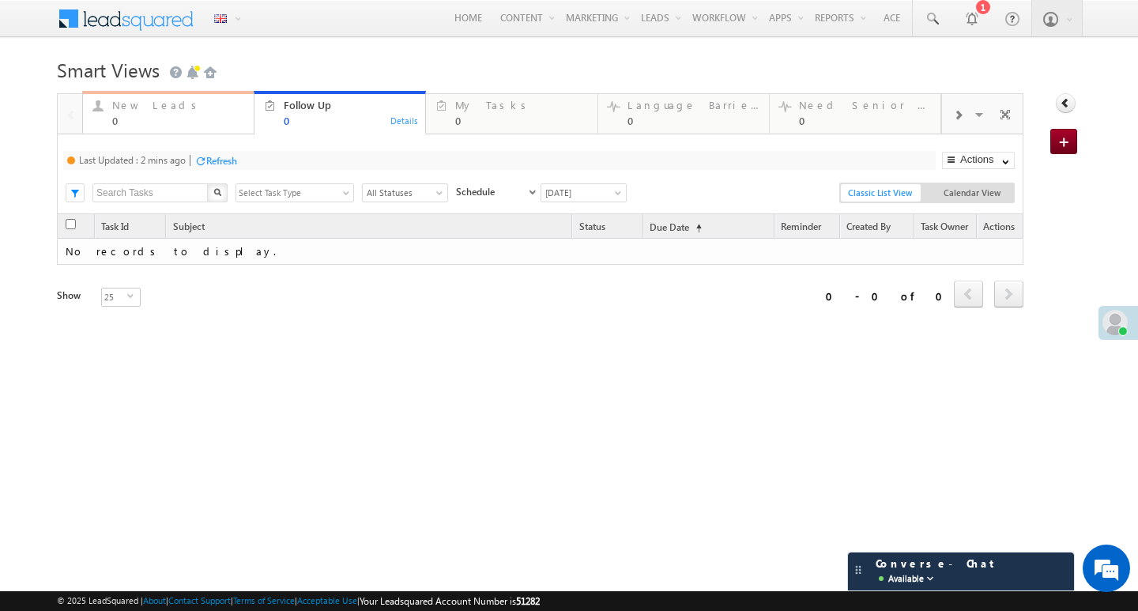
click at [197, 107] on div "New Leads" at bounding box center [178, 105] width 132 height 13
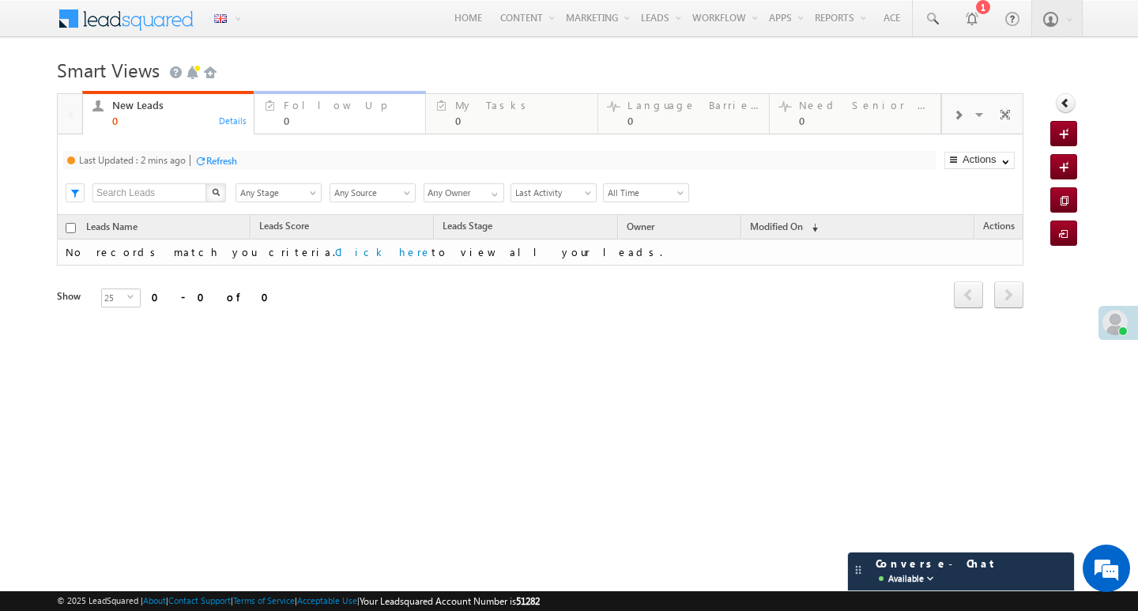
click at [288, 106] on div "Follow Up" at bounding box center [350, 105] width 132 height 13
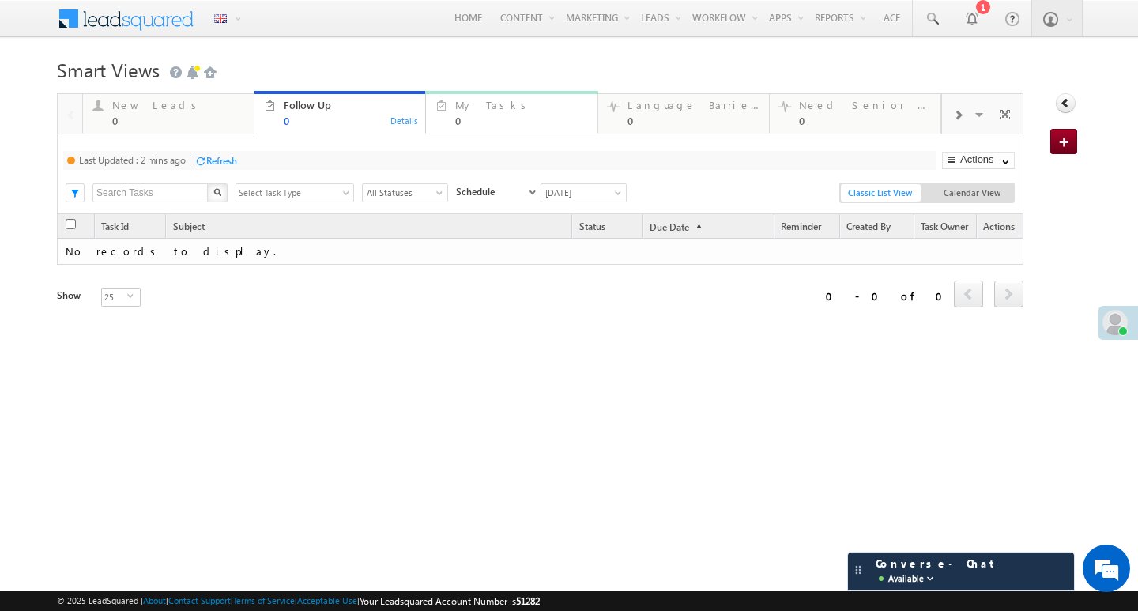
click at [476, 105] on div "My Tasks" at bounding box center [521, 105] width 132 height 13
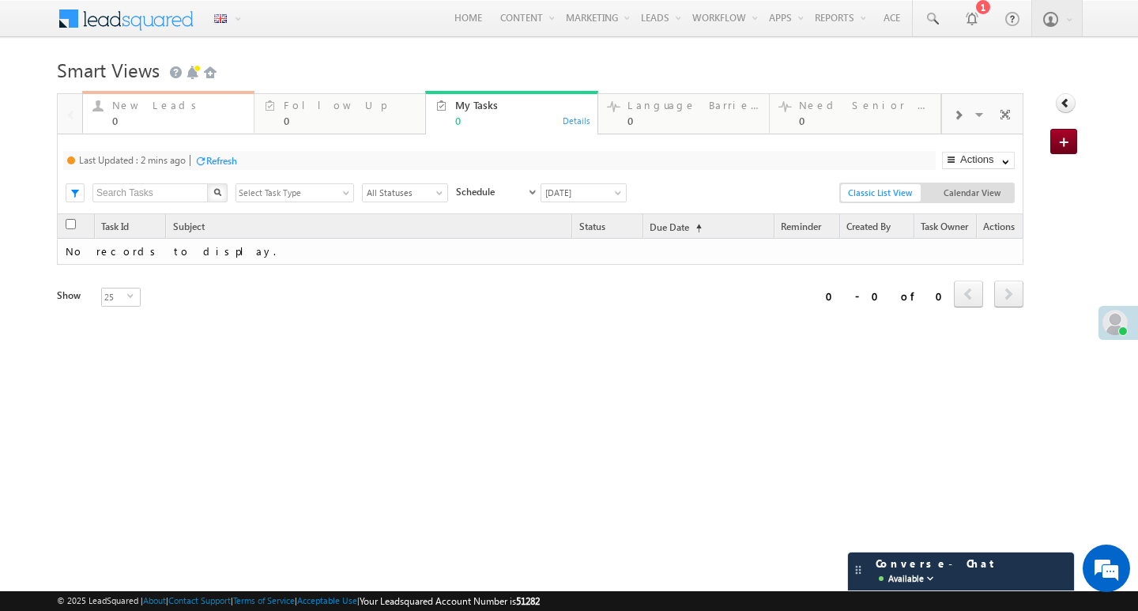
click at [171, 111] on div "New Leads 0" at bounding box center [178, 111] width 132 height 31
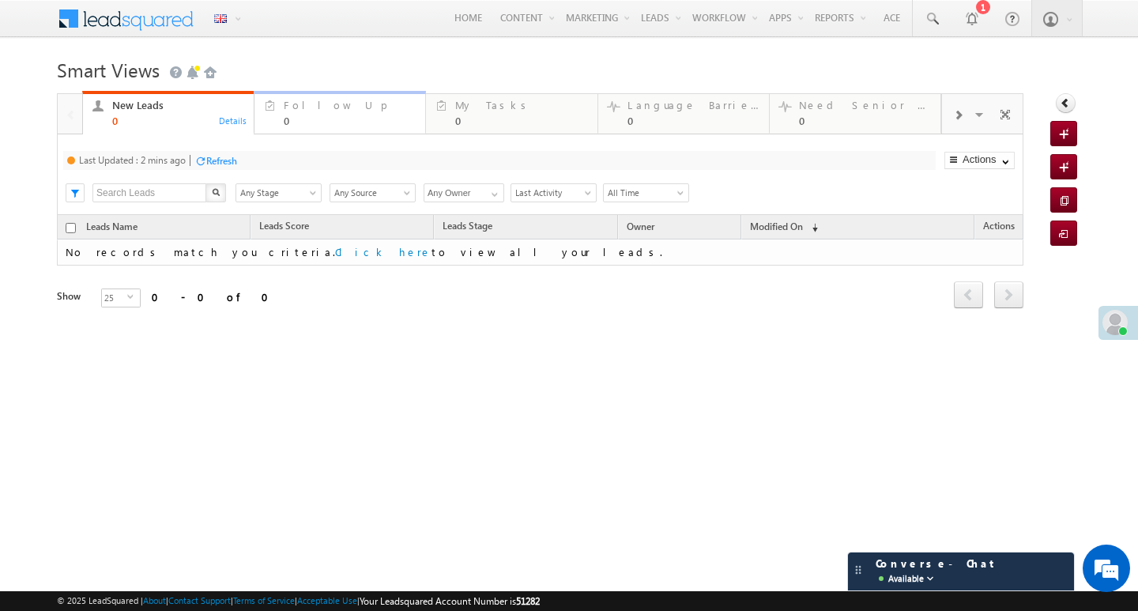
click at [303, 111] on div "Follow Up 0" at bounding box center [350, 111] width 132 height 31
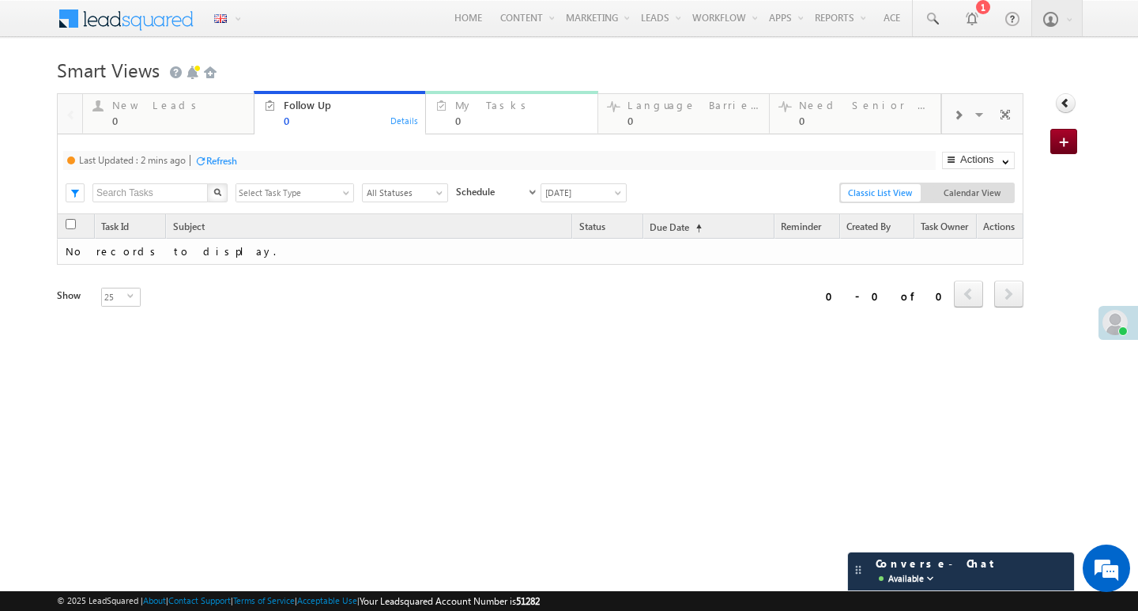
click at [503, 108] on div "My Tasks" at bounding box center [521, 105] width 132 height 13
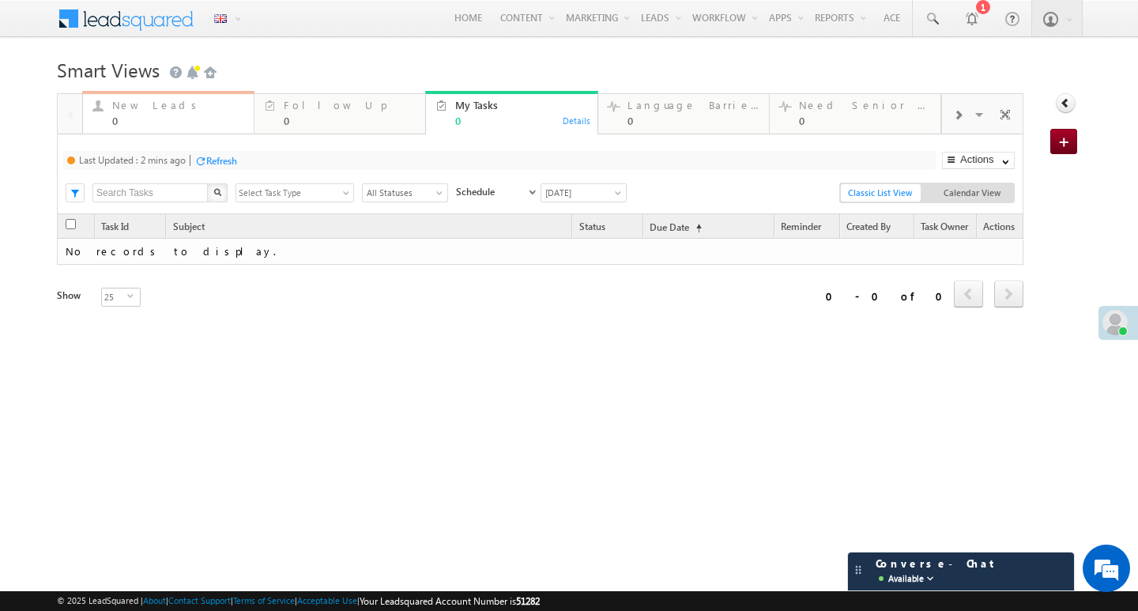
click at [184, 95] on link "New Leads 0 Details" at bounding box center [168, 112] width 172 height 43
